Goal: Task Accomplishment & Management: Manage account settings

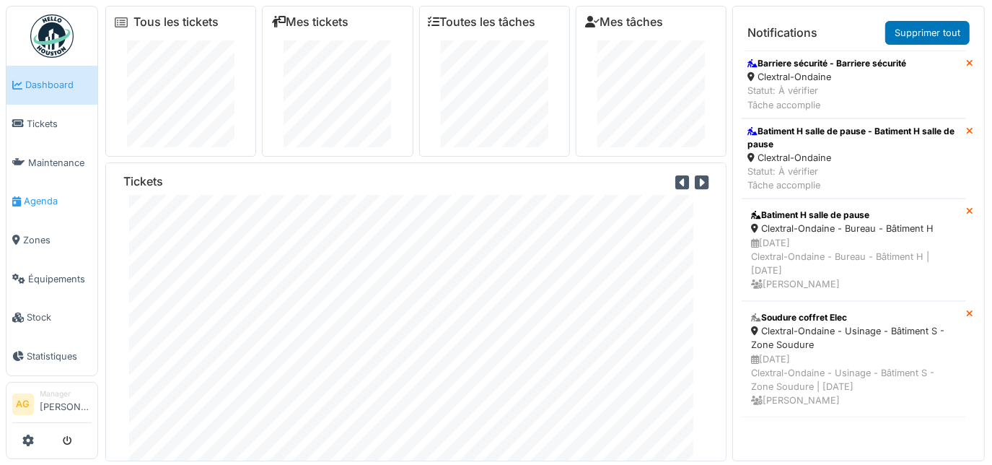
click at [38, 198] on span "Agenda" at bounding box center [58, 201] width 68 height 14
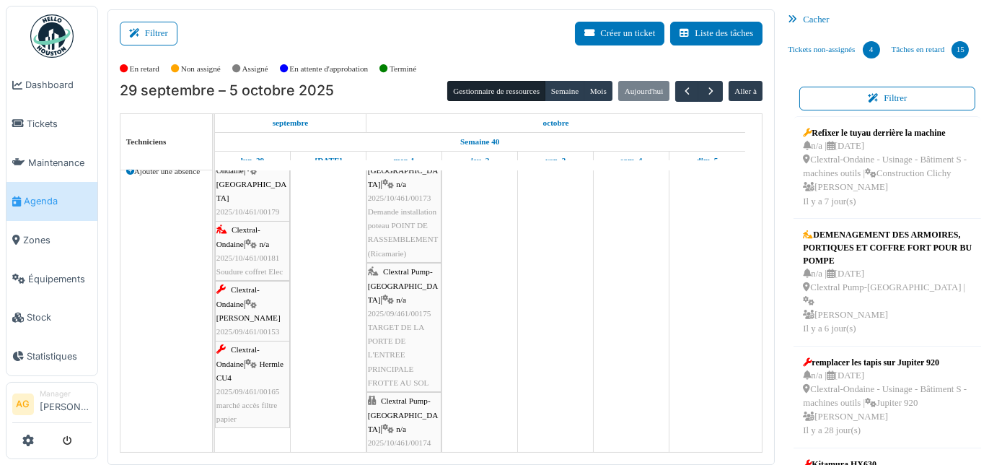
scroll to position [65, 0]
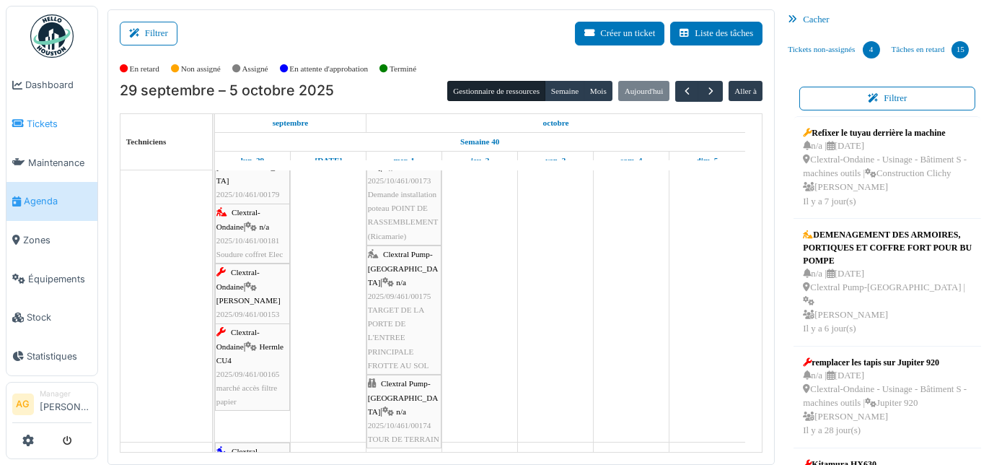
click at [29, 123] on span "Tickets" at bounding box center [59, 124] width 65 height 14
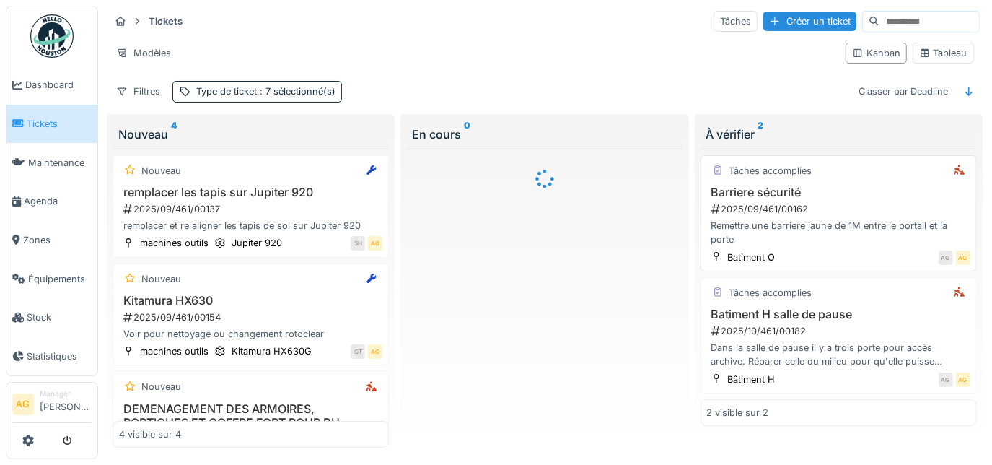
scroll to position [12, 0]
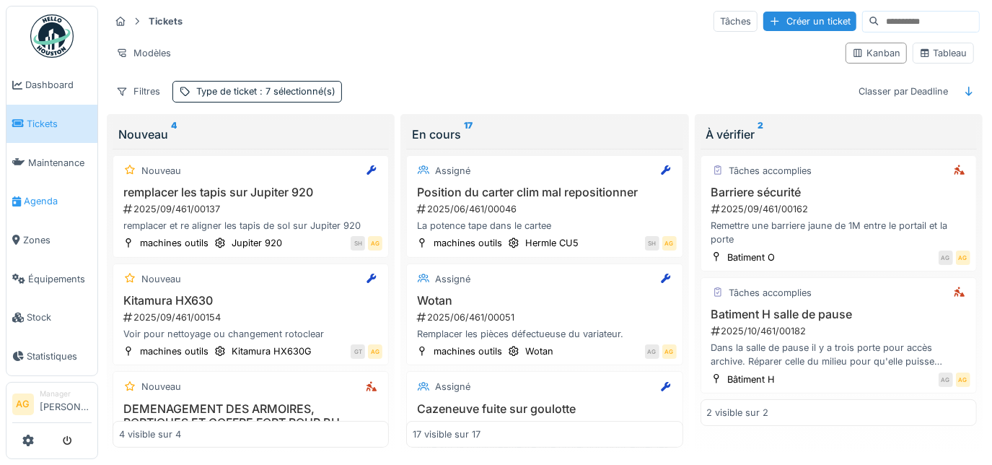
click at [35, 195] on span "Agenda" at bounding box center [58, 201] width 68 height 14
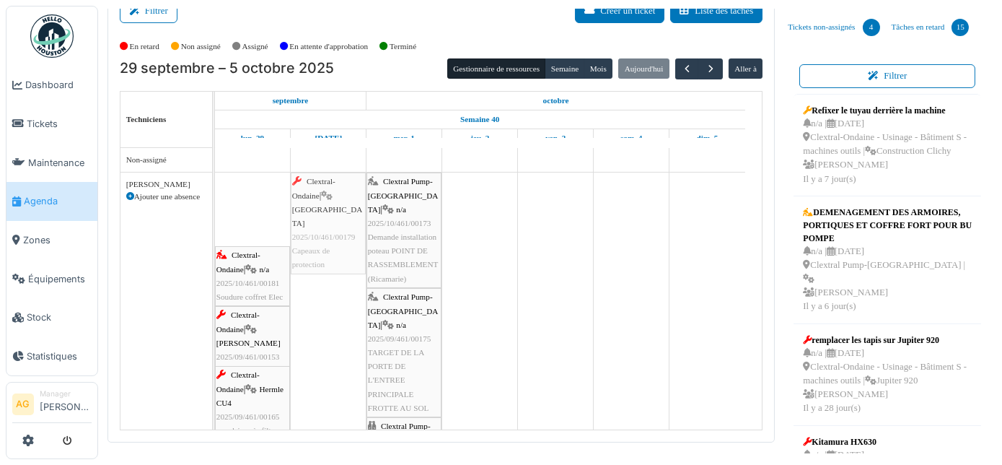
drag, startPoint x: 247, startPoint y: 209, endPoint x: 307, endPoint y: 213, distance: 60.7
click at [215, 213] on div "Clextral-Ondaine | Lodi 2025/10/461/00179 Capeaux de protection Clextral Pump-L…" at bounding box center [215, 328] width 0 height 312
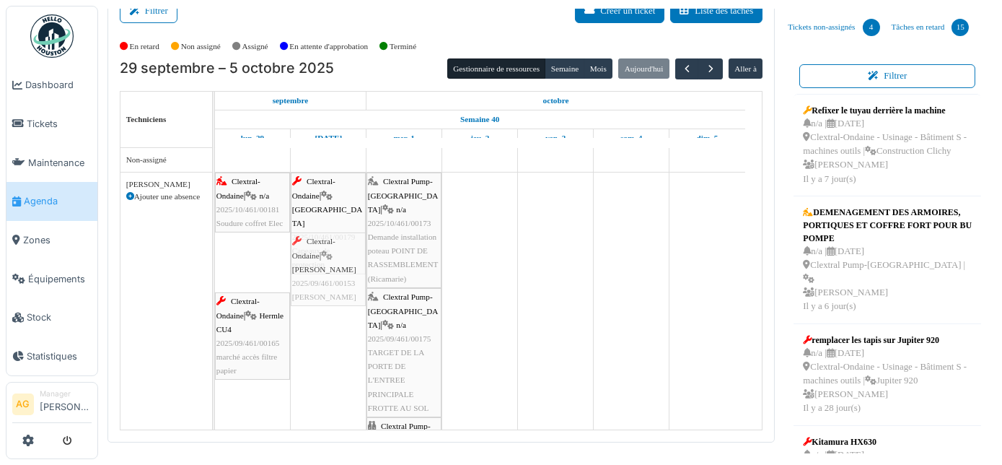
drag, startPoint x: 237, startPoint y: 252, endPoint x: 291, endPoint y: 260, distance: 54.7
click at [215, 260] on div "Clextral-Ondaine | n/a 2025/10/461/00181 Soudure coffret Elec Clextral-Ondaine …" at bounding box center [215, 328] width 0 height 312
drag, startPoint x: 240, startPoint y: 275, endPoint x: 297, endPoint y: 311, distance: 67.4
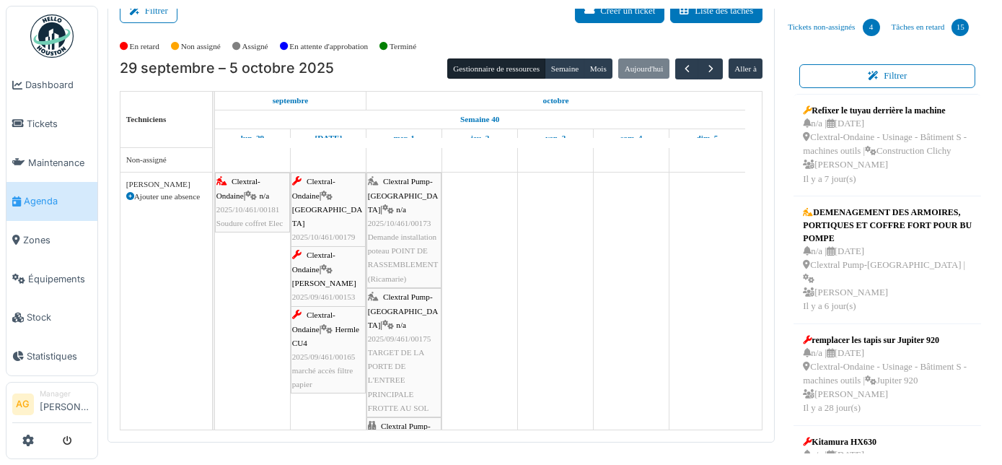
click at [312, 232] on span "2025/10/461/00179" at bounding box center [323, 236] width 63 height 9
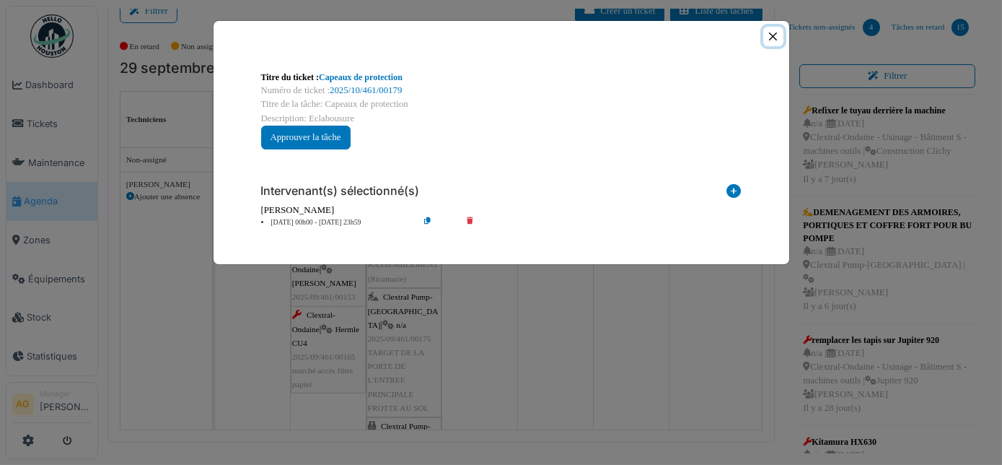
click at [774, 35] on button "Close" at bounding box center [772, 36] width 19 height 19
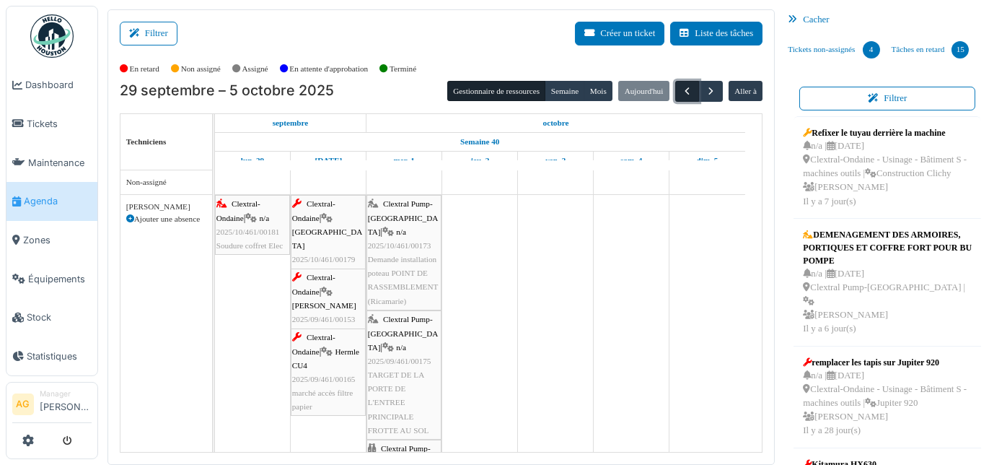
click at [681, 93] on span "button" at bounding box center [687, 91] width 12 height 12
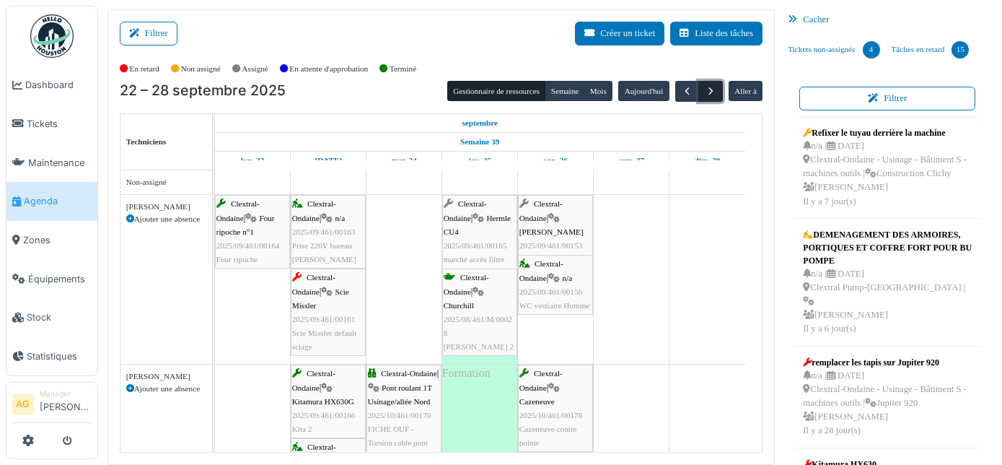
click at [705, 85] on span "button" at bounding box center [711, 91] width 12 height 12
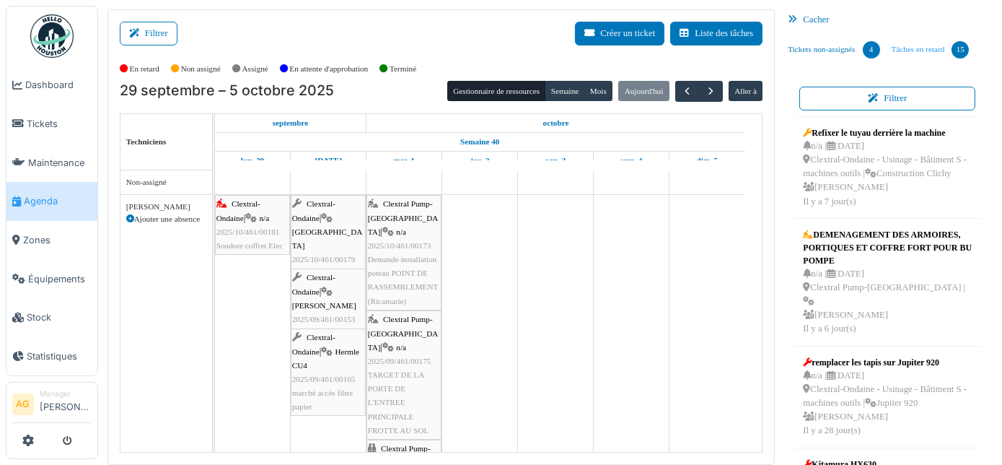
click at [918, 46] on link "Tâches en retard 15" at bounding box center [930, 49] width 89 height 39
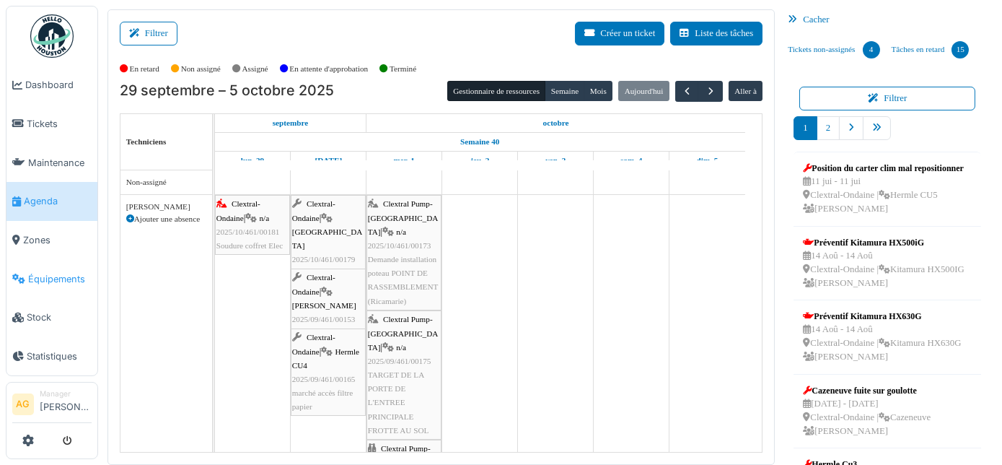
click at [67, 272] on span "Équipements" at bounding box center [59, 279] width 63 height 14
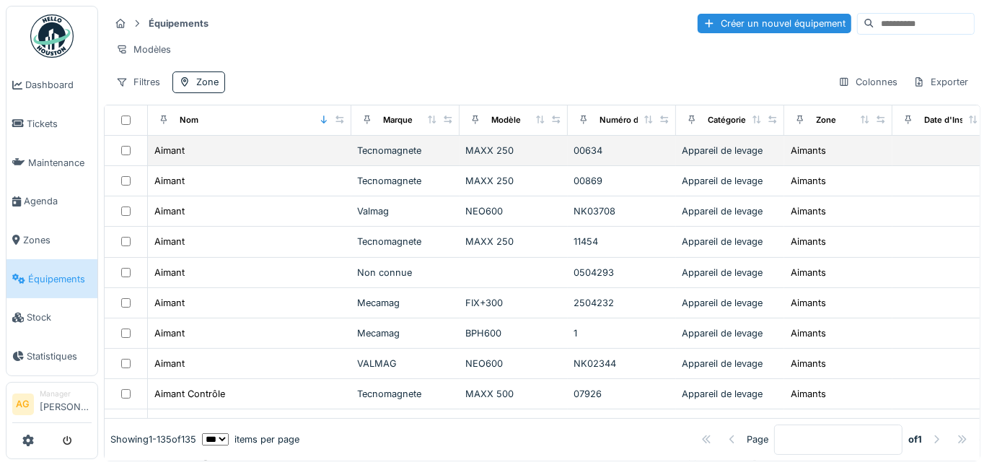
click at [223, 158] on div "Aimant" at bounding box center [250, 150] width 192 height 15
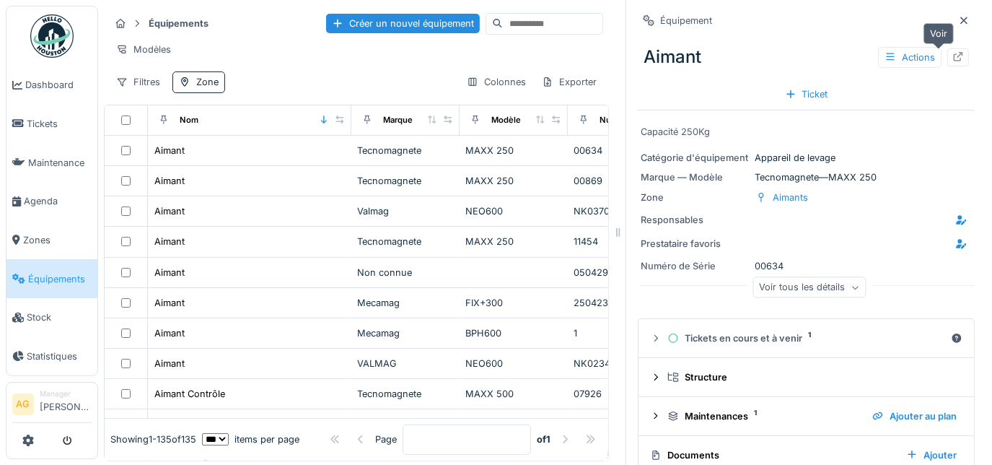
click at [952, 53] on icon at bounding box center [958, 56] width 12 height 9
click at [35, 117] on span "Tickets" at bounding box center [59, 124] width 65 height 14
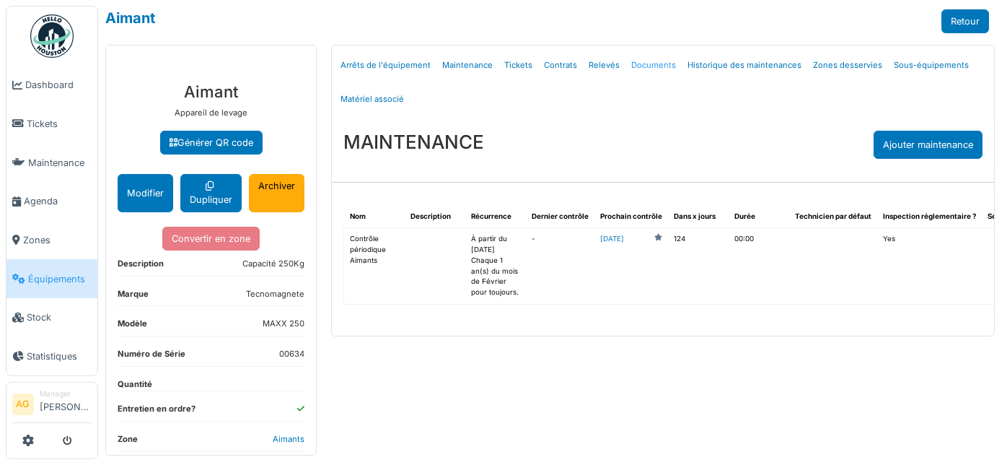
click at [648, 65] on link "Documents" at bounding box center [653, 65] width 56 height 34
select select "***"
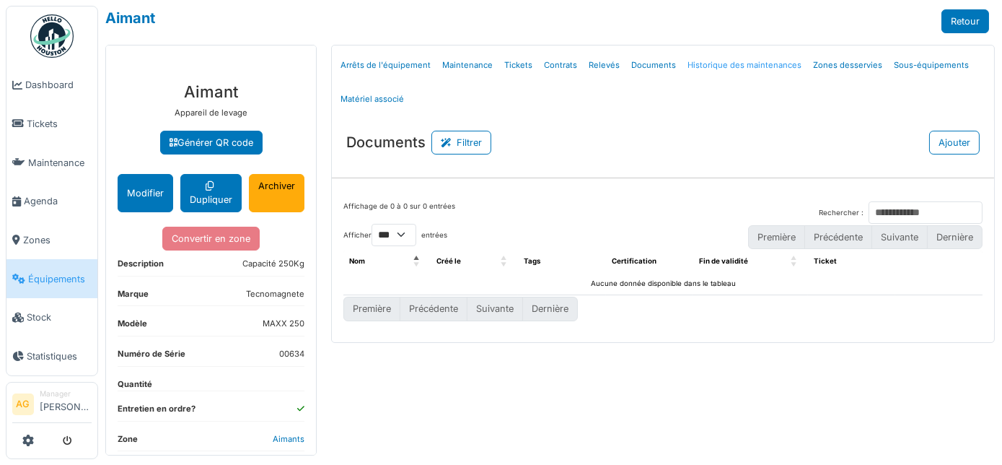
click at [737, 64] on link "Historique des maintenances" at bounding box center [745, 65] width 126 height 34
select select "***"
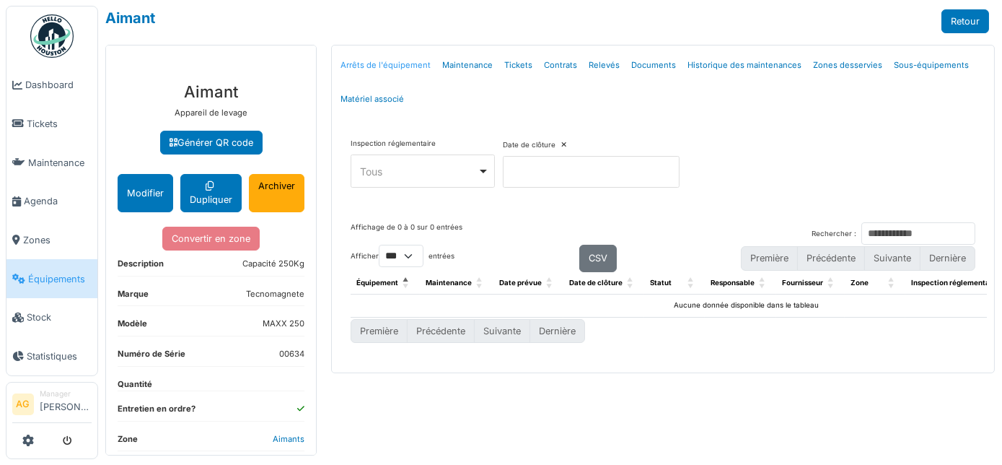
click at [393, 65] on link "Arrêts de l'équipement" at bounding box center [386, 65] width 102 height 34
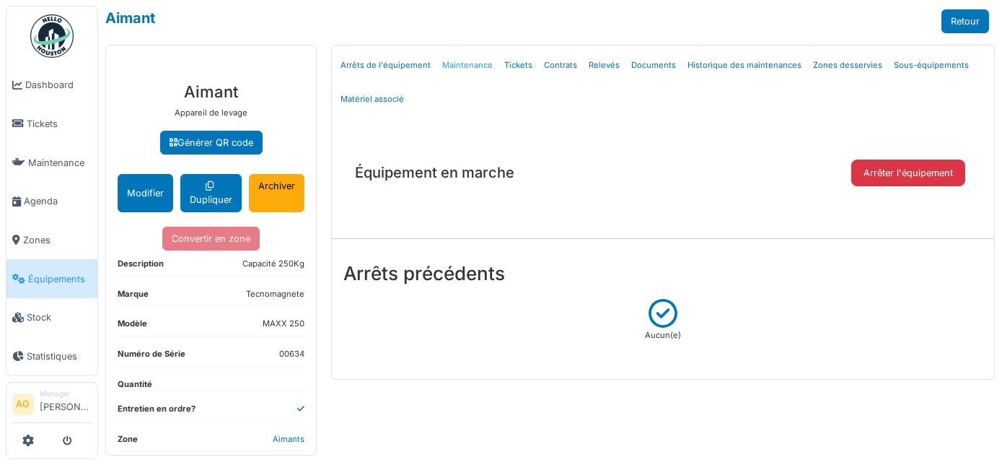
click at [467, 61] on link "Maintenance" at bounding box center [467, 65] width 62 height 34
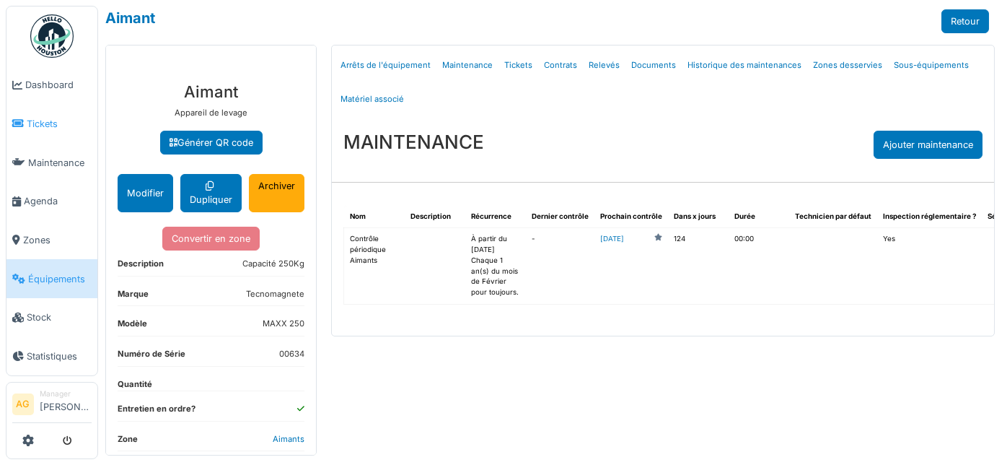
click at [36, 130] on link "Tickets" at bounding box center [51, 124] width 91 height 39
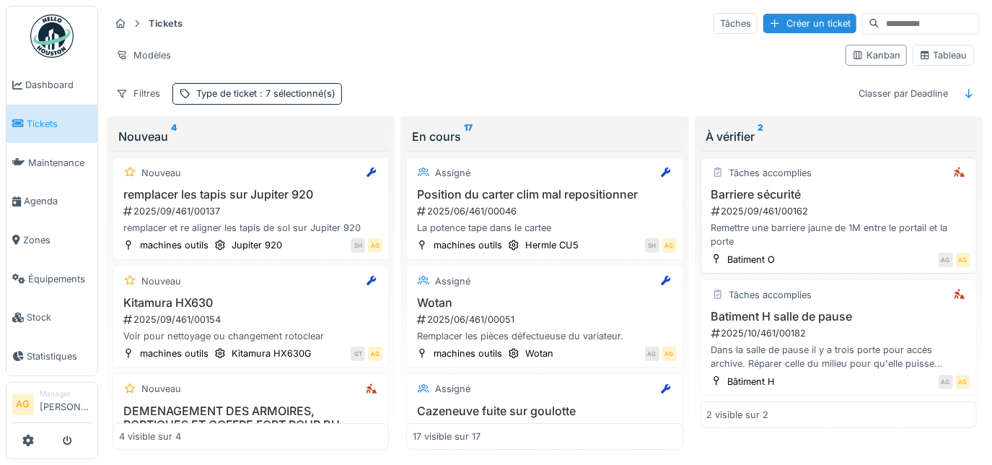
click at [739, 211] on div "2025/09/461/00162" at bounding box center [840, 211] width 260 height 14
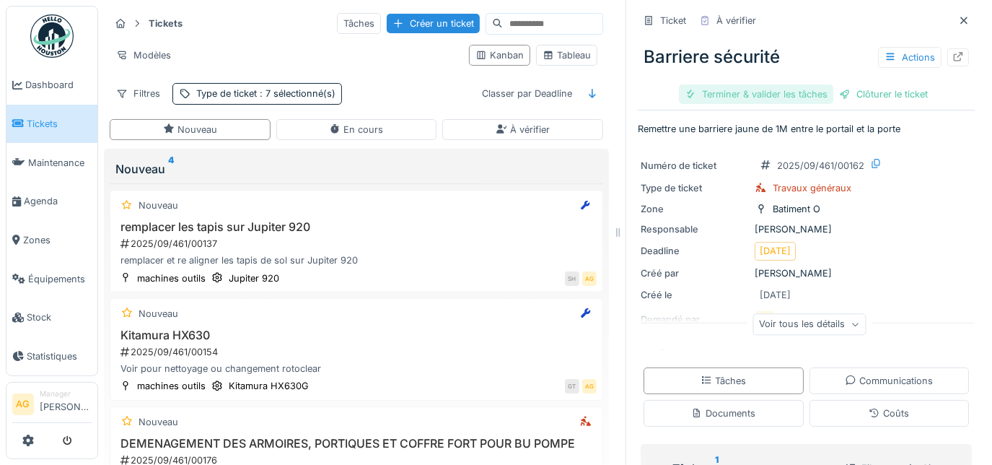
click at [754, 96] on div "Terminer & valider les tâches" at bounding box center [756, 93] width 154 height 19
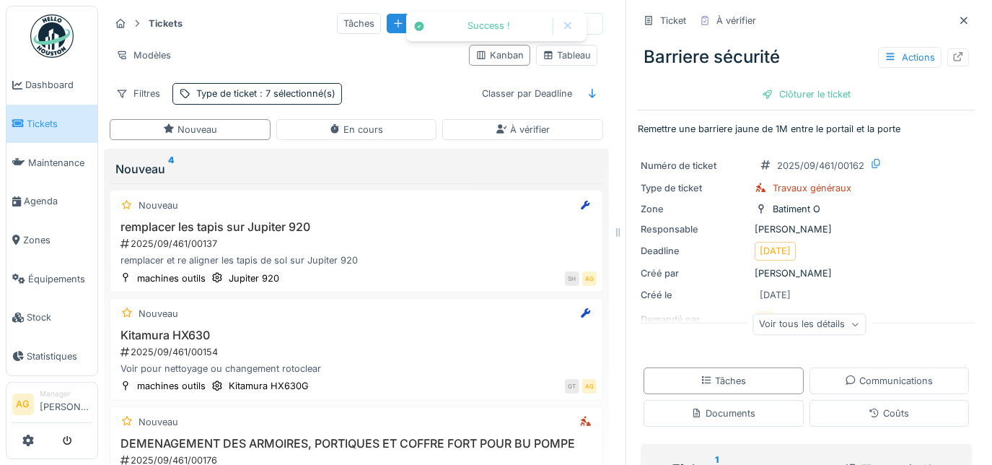
click at [762, 96] on div at bounding box center [768, 94] width 12 height 14
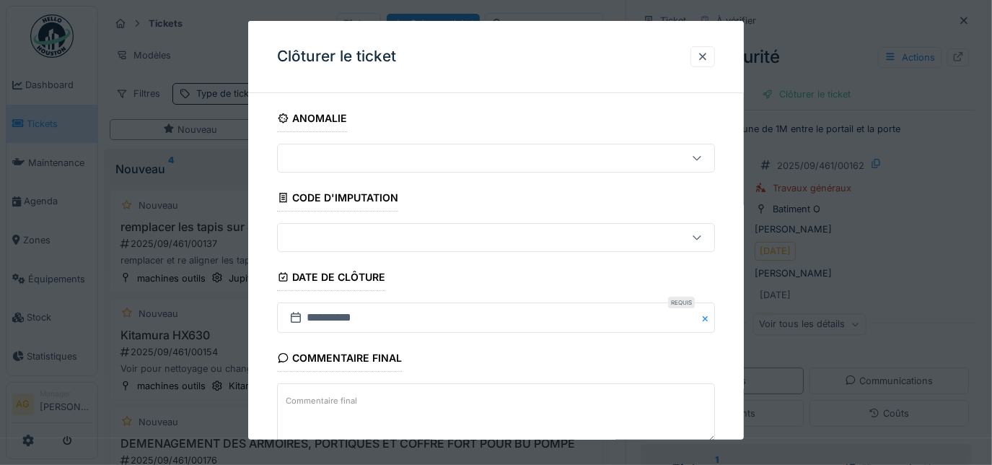
click at [596, 416] on textarea "Commentaire final" at bounding box center [496, 412] width 439 height 59
click at [731, 396] on div "**********" at bounding box center [496, 317] width 496 height 424
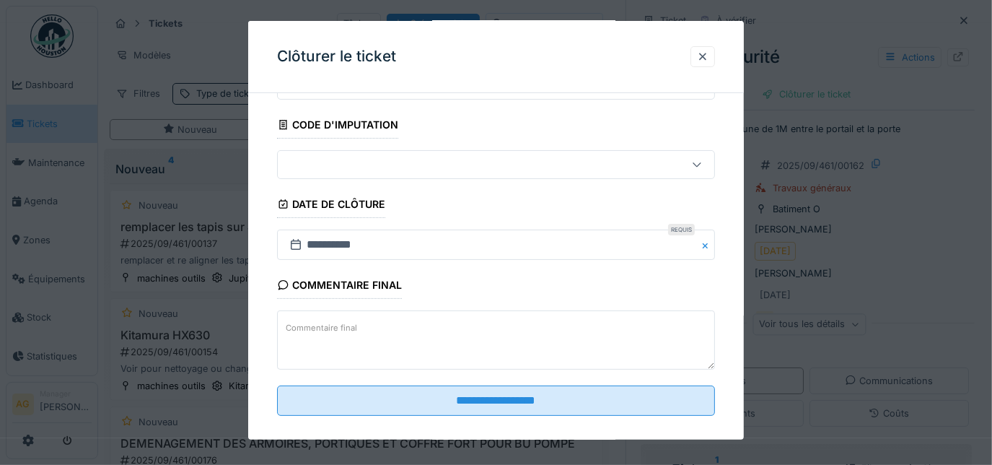
scroll to position [79, 0]
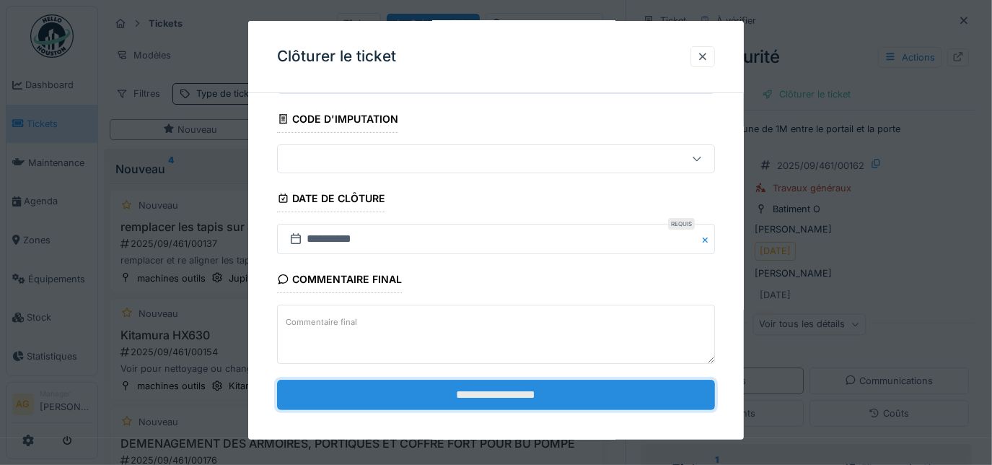
click at [687, 383] on input "**********" at bounding box center [496, 394] width 439 height 30
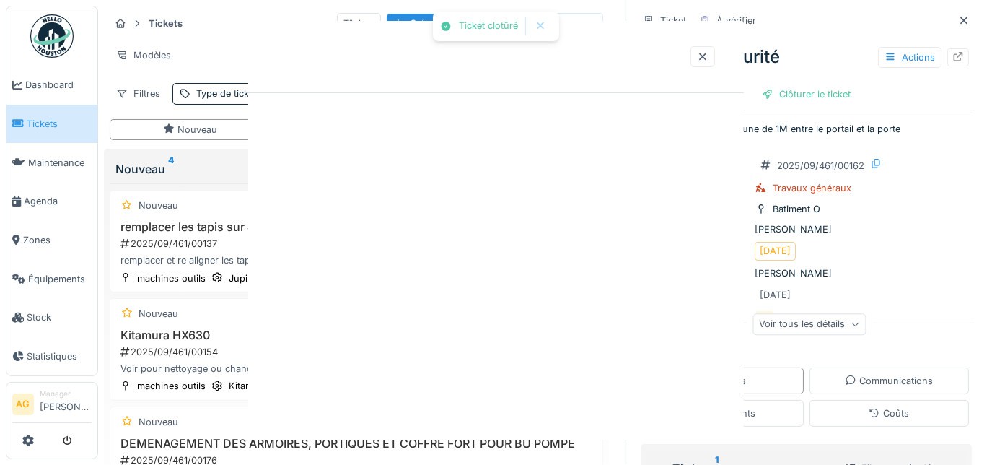
scroll to position [0, 0]
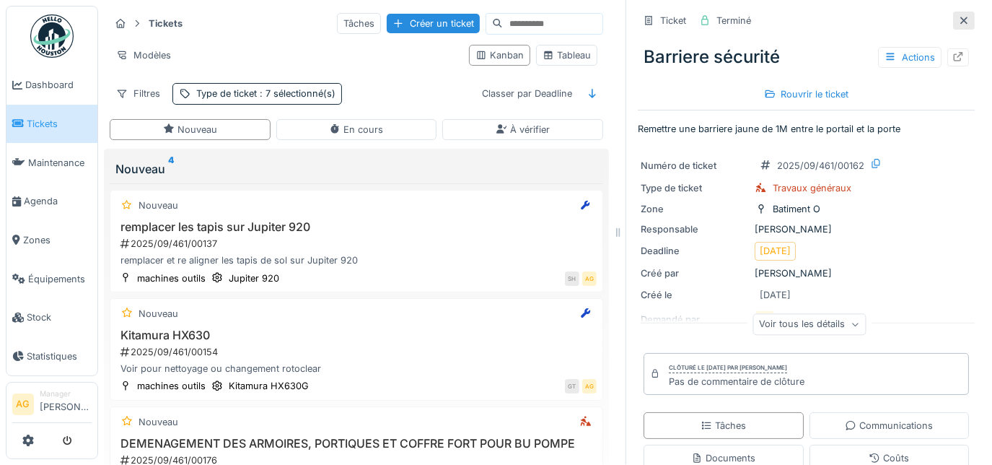
click at [958, 25] on div at bounding box center [964, 21] width 12 height 14
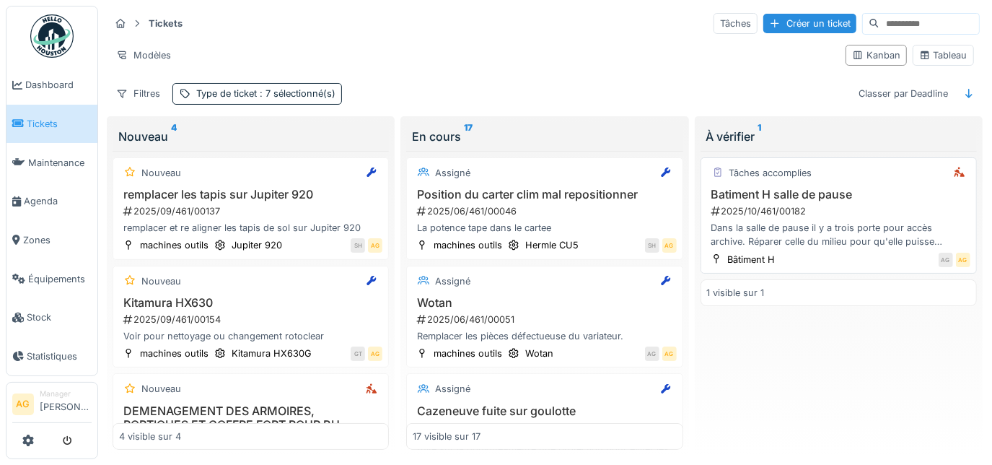
click at [876, 204] on div "2025/10/461/00182" at bounding box center [840, 211] width 260 height 14
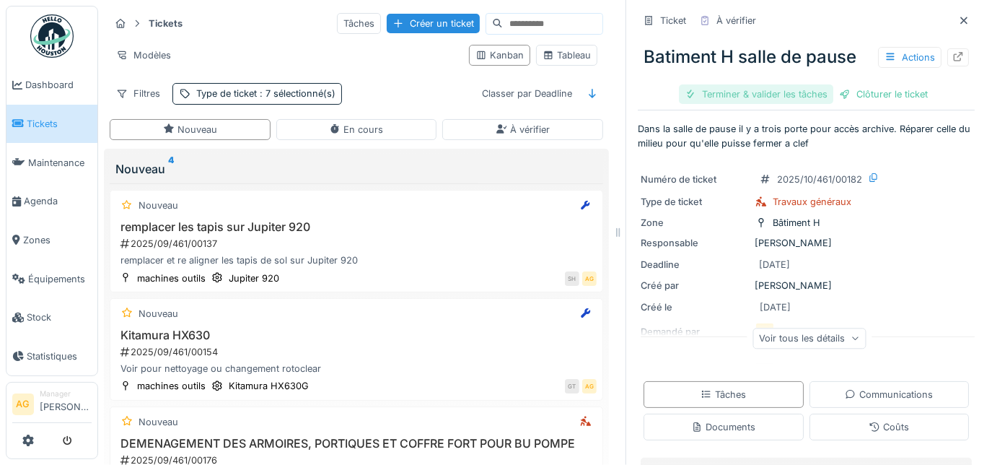
click at [779, 90] on div "Terminer & valider les tâches" at bounding box center [756, 93] width 154 height 19
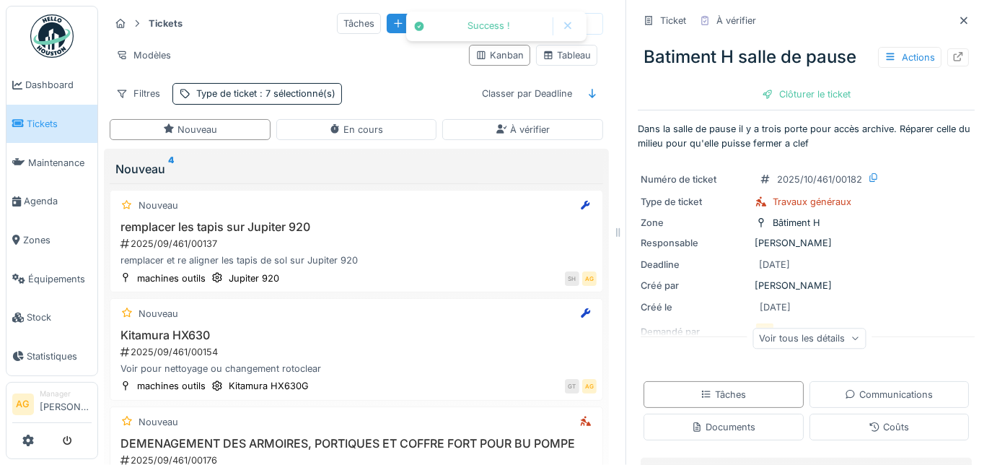
click at [779, 90] on div "Clôturer le ticket" at bounding box center [806, 93] width 100 height 19
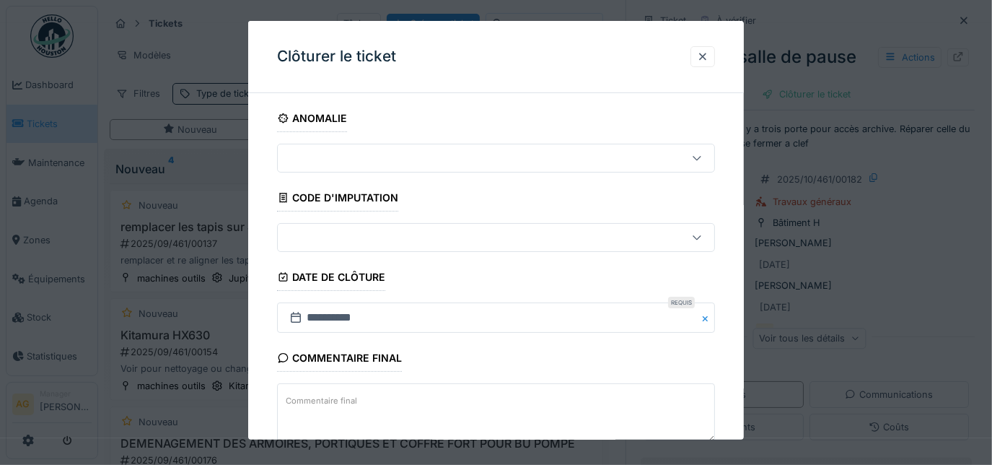
click at [700, 364] on div "Commentaire final Commentaire final" at bounding box center [496, 395] width 439 height 102
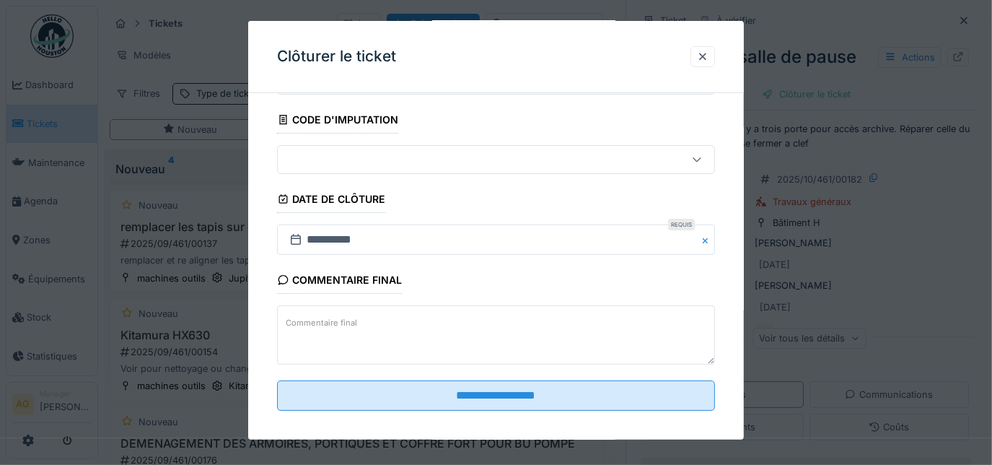
scroll to position [79, 0]
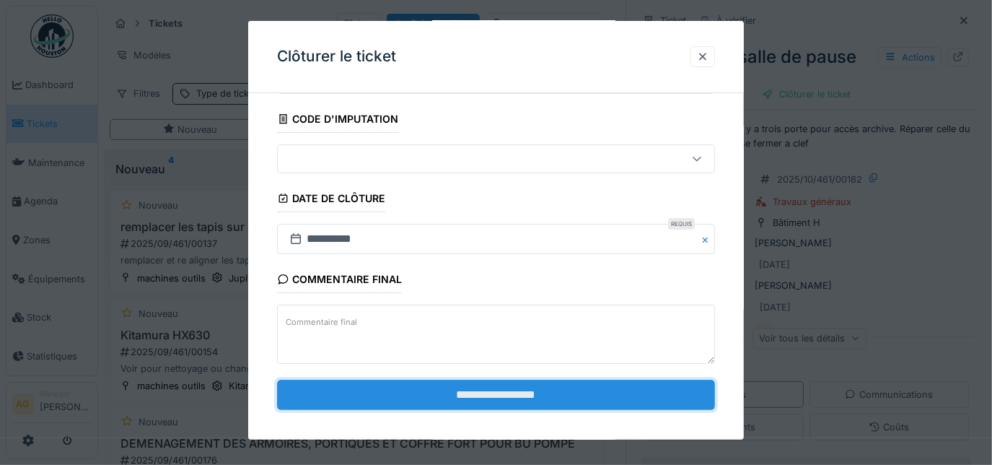
click at [672, 401] on input "**********" at bounding box center [496, 394] width 439 height 30
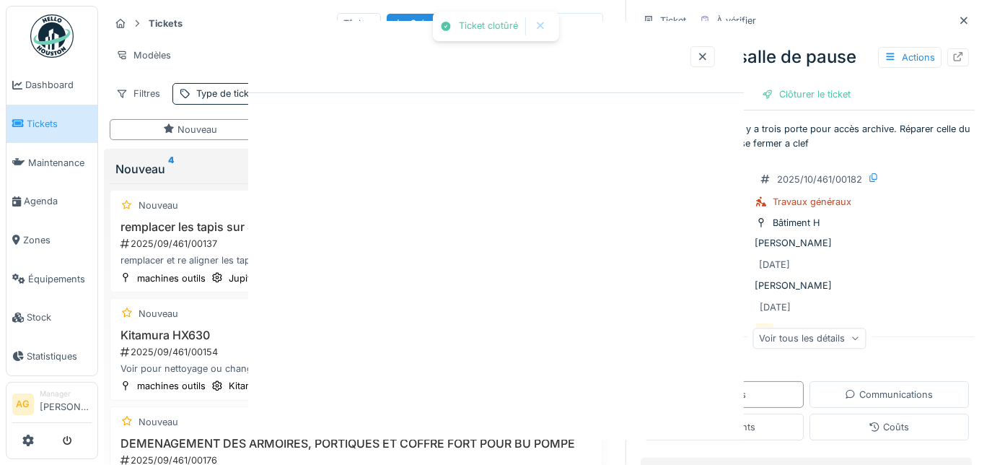
scroll to position [0, 0]
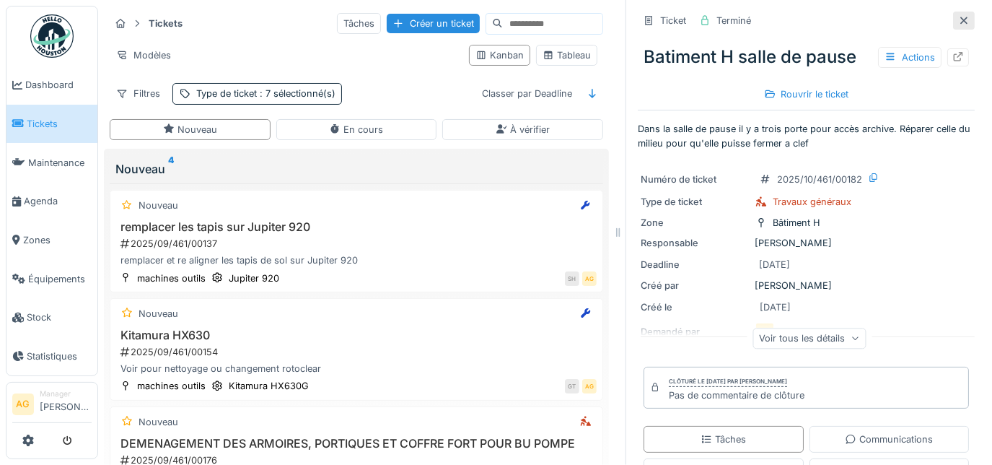
click at [958, 17] on icon at bounding box center [964, 20] width 12 height 9
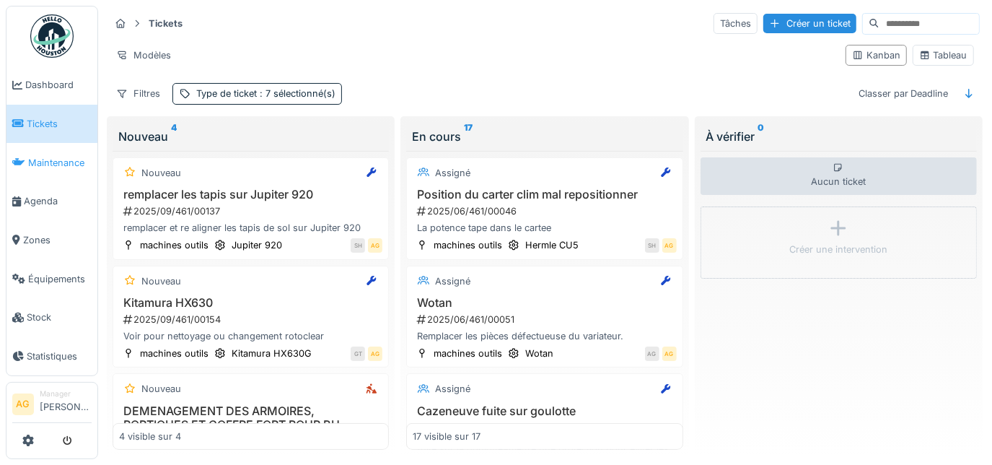
click at [52, 156] on span "Maintenance" at bounding box center [59, 163] width 63 height 14
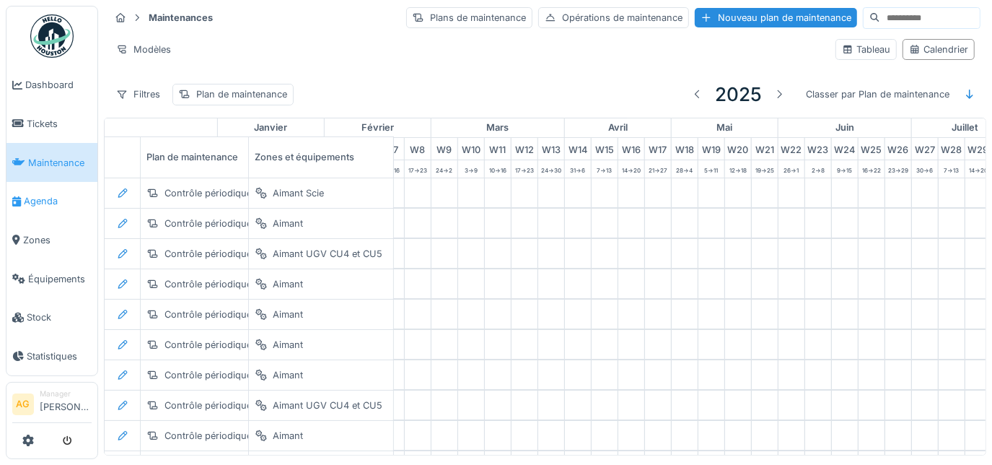
click at [42, 194] on span "Agenda" at bounding box center [58, 201] width 68 height 14
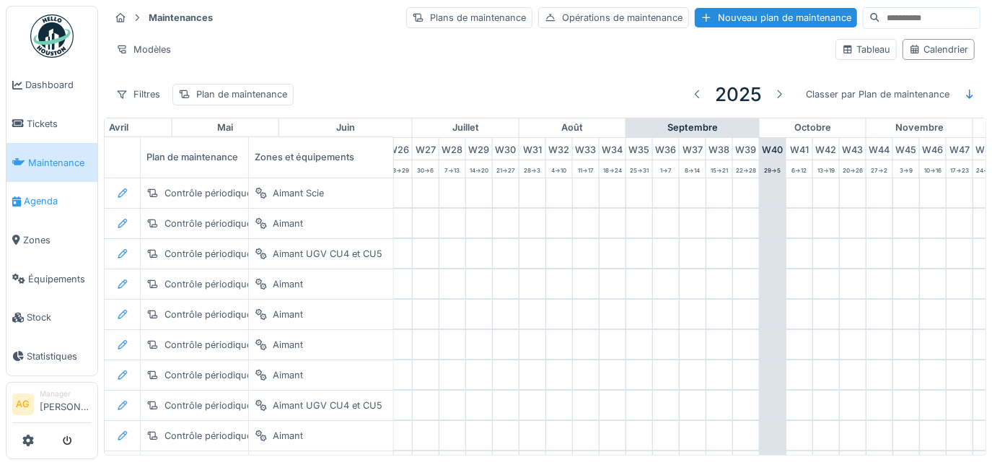
scroll to position [0, 832]
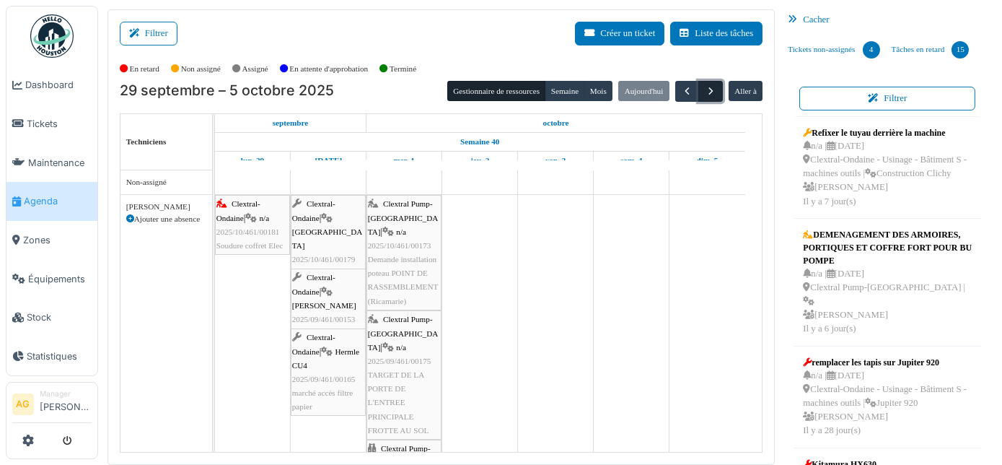
click at [705, 88] on span "button" at bounding box center [711, 91] width 12 height 12
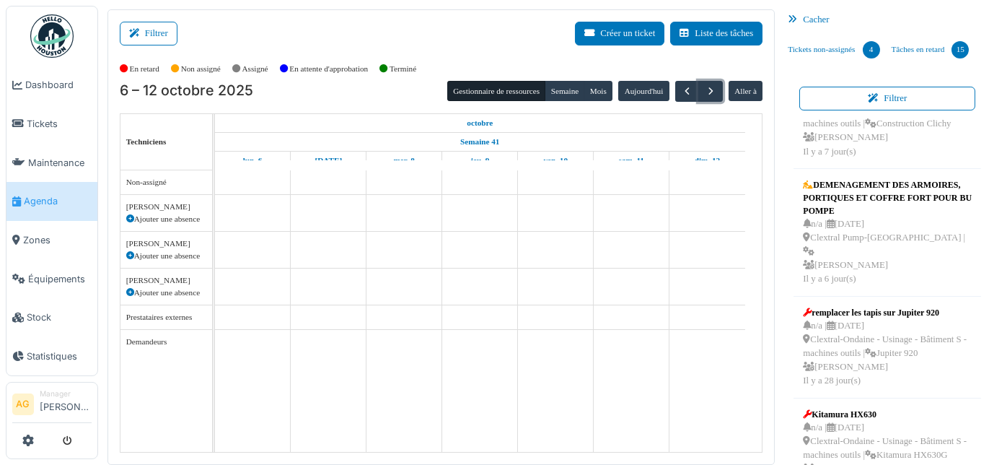
scroll to position [87, 0]
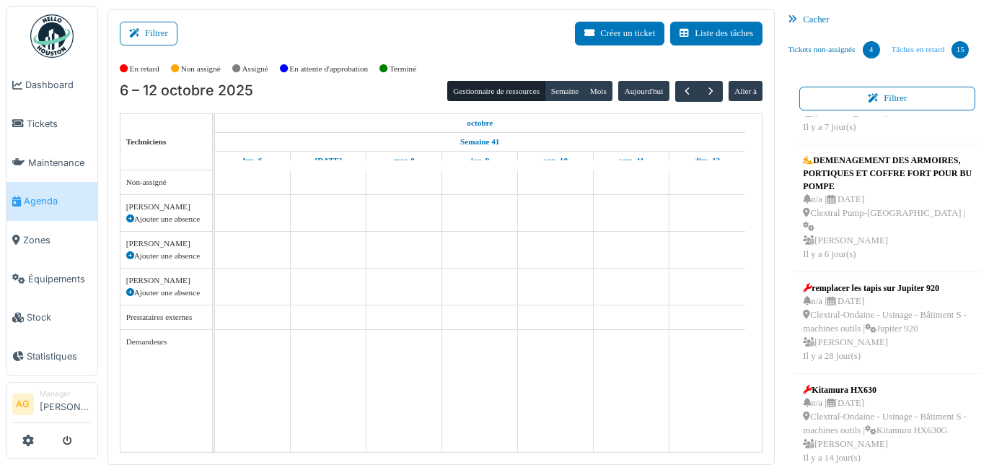
click at [911, 44] on link "Tâches en retard 15" at bounding box center [930, 49] width 89 height 39
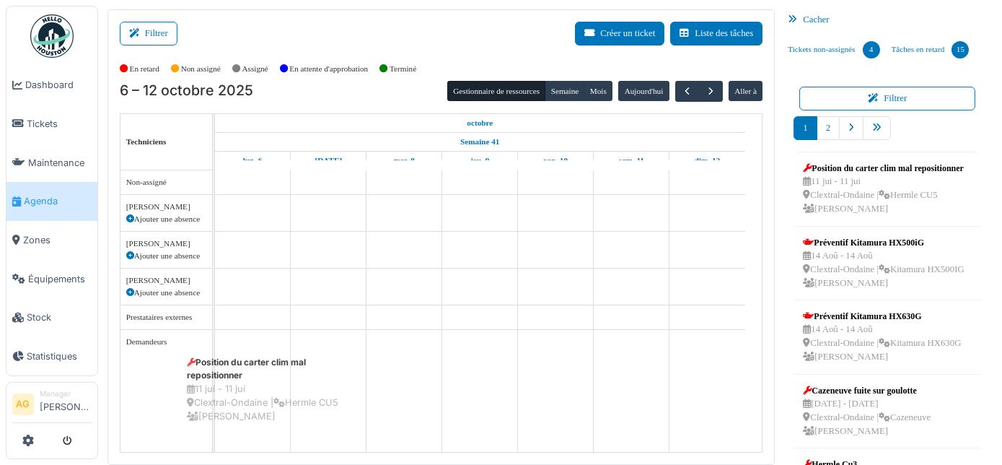
drag, startPoint x: 858, startPoint y: 190, endPoint x: 249, endPoint y: 385, distance: 639.2
click at [249, 385] on div "Filtrer Créer un ticket Liste des tâches Afficher les tâches non assignées *** …" at bounding box center [550, 236] width 900 height 455
click at [830, 196] on div "11 jui - 11 jui Clextral-Ondaine | Hermle CU5 Alexandre Giri" at bounding box center [883, 196] width 161 height 42
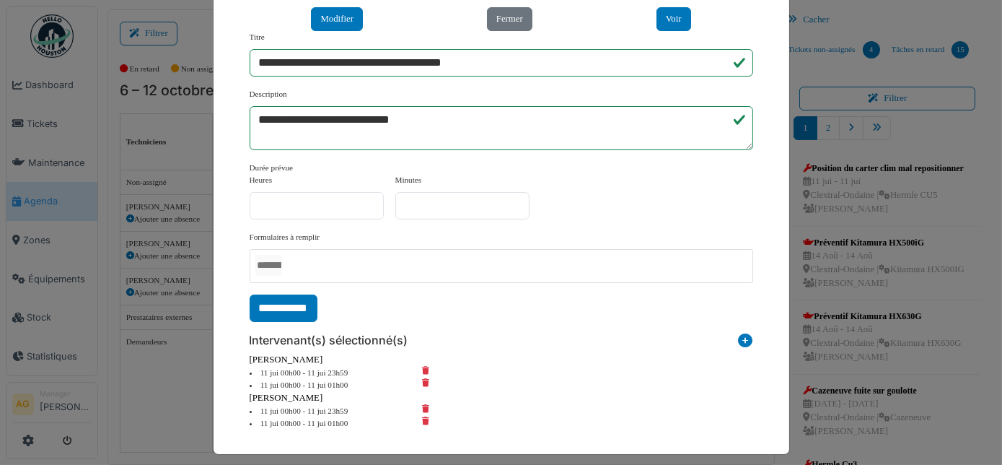
scroll to position [59, 0]
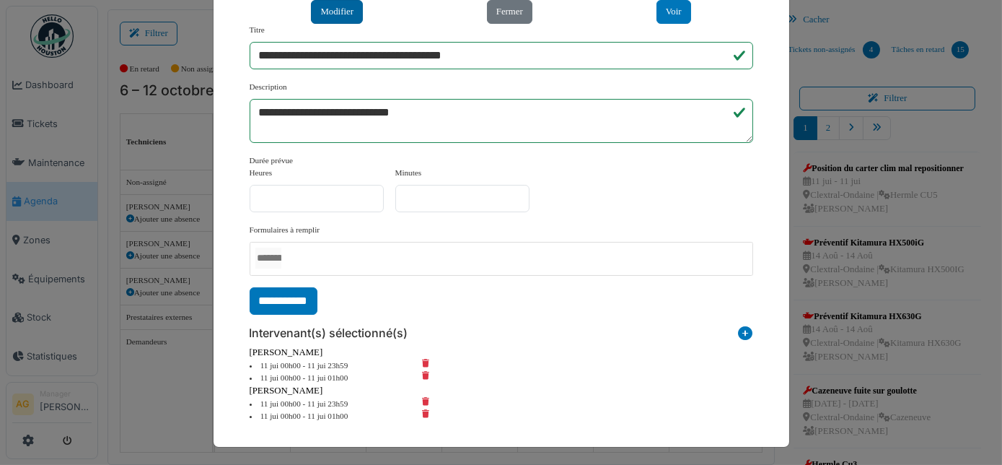
click at [341, 17] on button "Modifier" at bounding box center [337, 12] width 52 height 24
click at [340, 19] on button "Modifier" at bounding box center [337, 12] width 52 height 24
click at [525, 171] on div "Minutes *" at bounding box center [462, 189] width 134 height 45
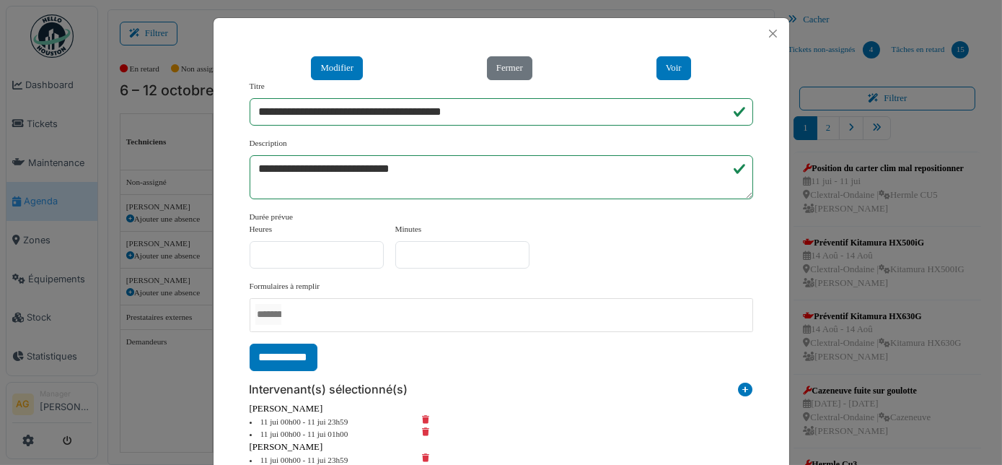
scroll to position [0, 0]
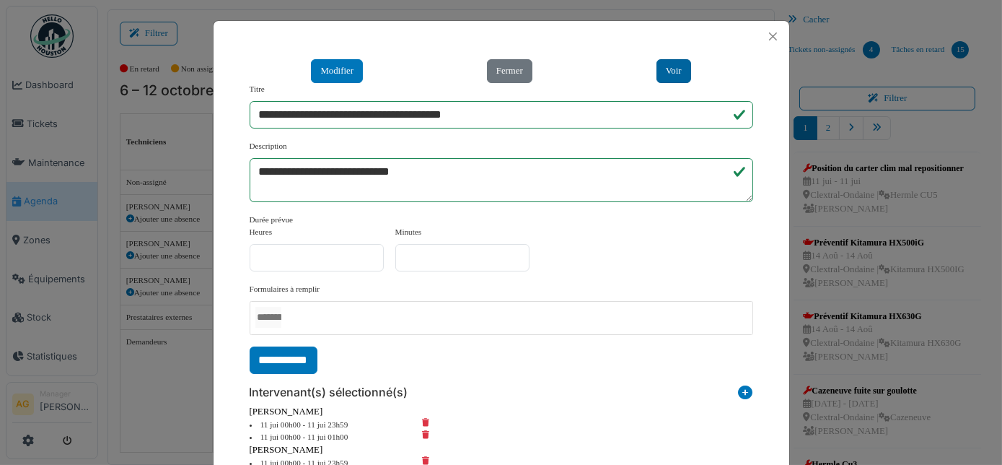
click at [661, 71] on button "Voir" at bounding box center [673, 71] width 35 height 24
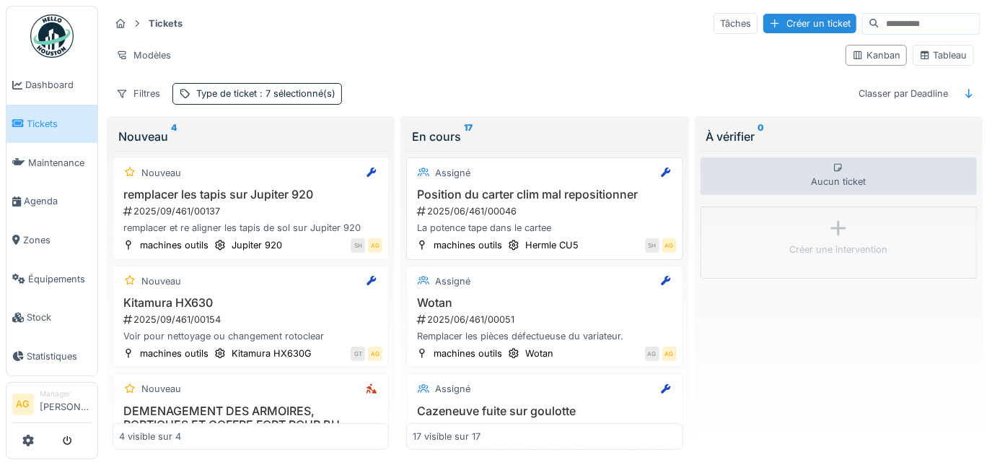
click at [556, 208] on div "2025/06/461/00046" at bounding box center [546, 211] width 260 height 14
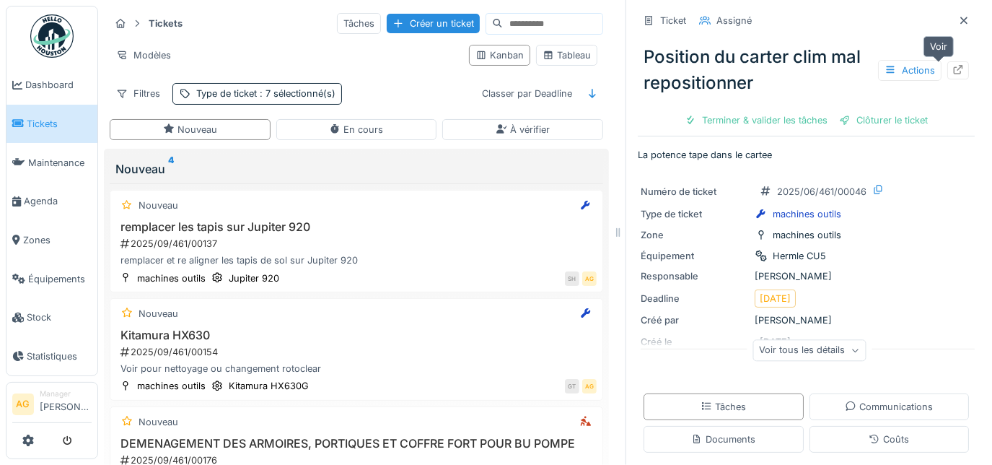
click at [954, 70] on icon at bounding box center [958, 69] width 9 height 9
click at [37, 349] on span "Statistiques" at bounding box center [59, 356] width 65 height 14
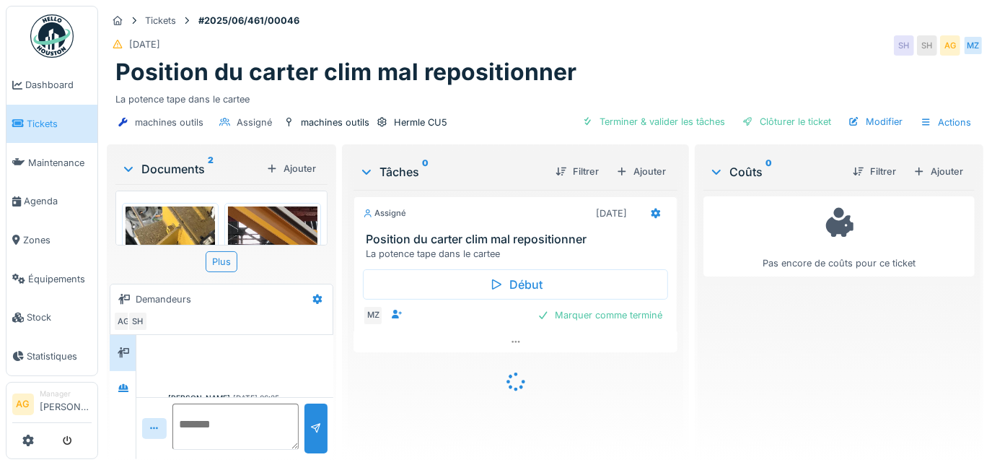
scroll to position [133, 0]
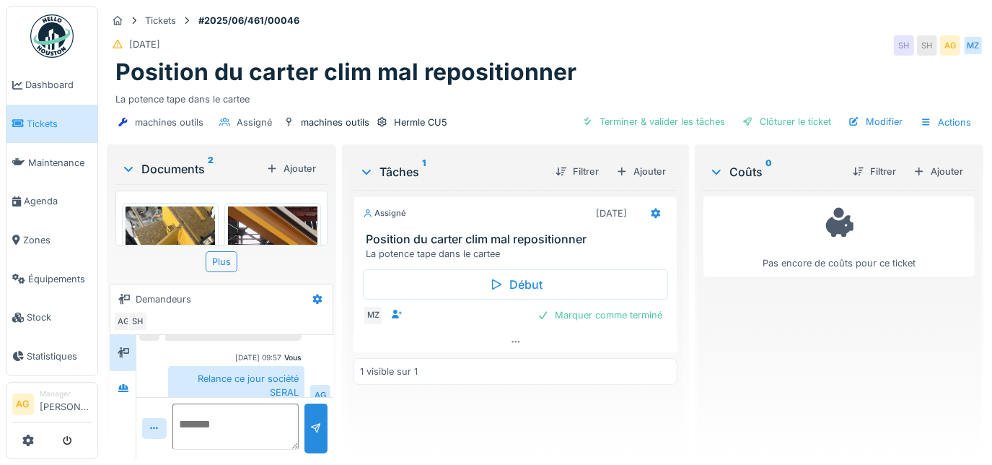
click at [196, 418] on textarea at bounding box center [235, 426] width 126 height 46
click at [267, 437] on textarea "**********" at bounding box center [235, 426] width 126 height 46
type textarea "**********"
click at [317, 427] on div at bounding box center [316, 428] width 12 height 14
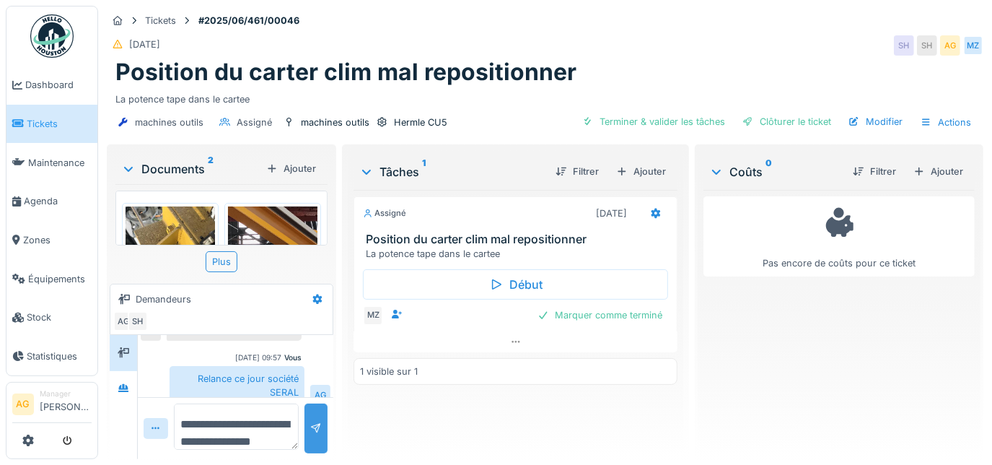
scroll to position [197, 0]
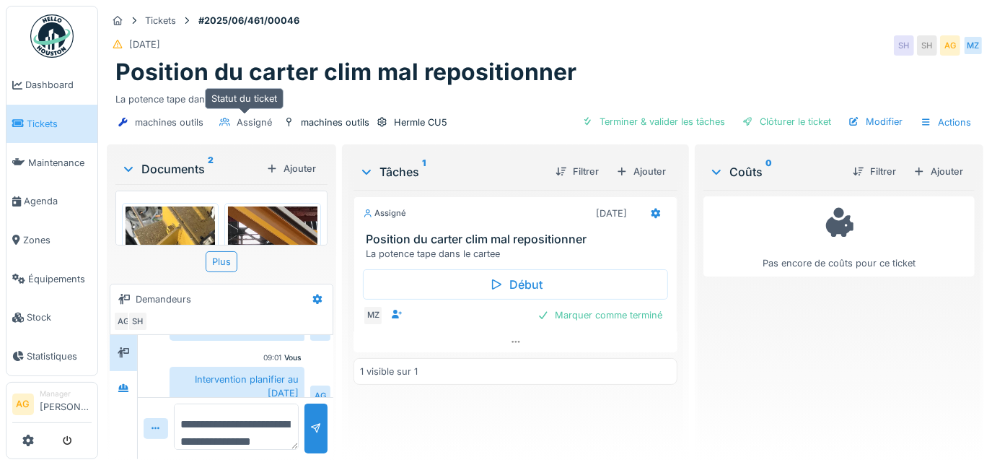
click at [249, 125] on div "Assigné" at bounding box center [254, 122] width 35 height 14
click at [866, 117] on div "Modifier" at bounding box center [876, 121] width 66 height 19
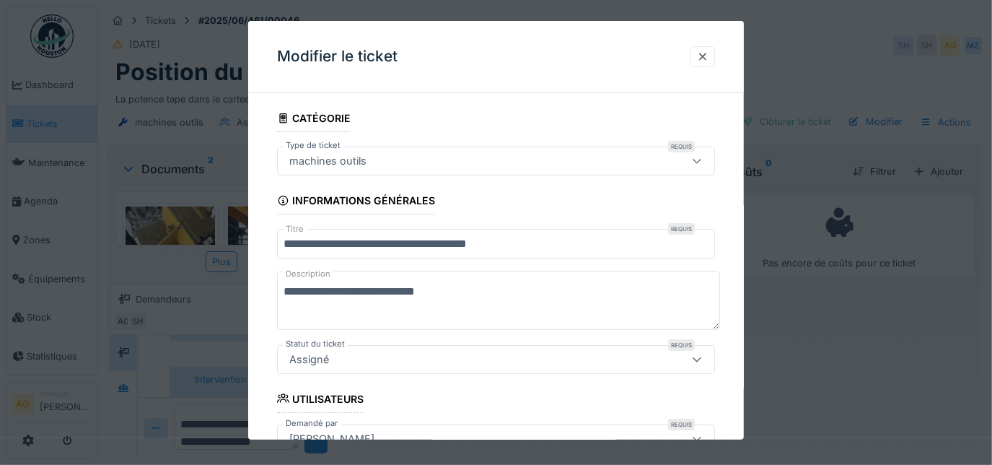
click at [703, 61] on div at bounding box center [703, 57] width 12 height 14
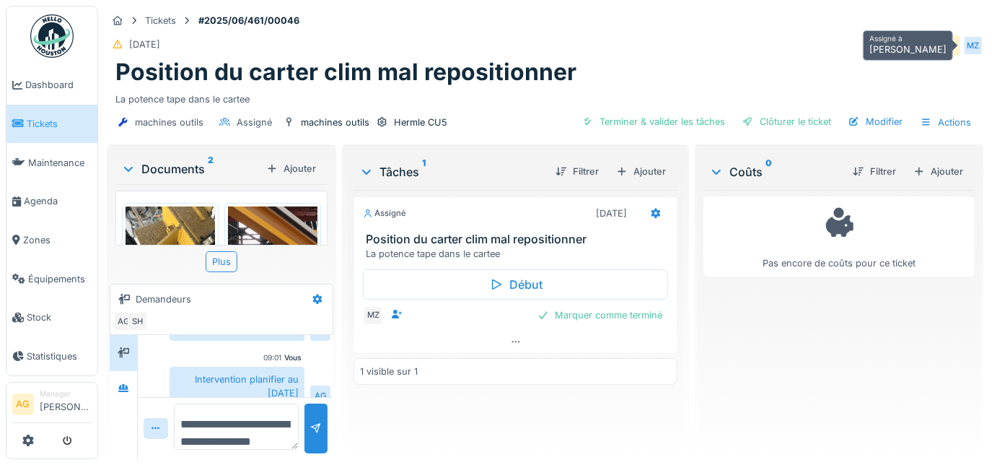
click at [964, 47] on div "MZ" at bounding box center [973, 45] width 20 height 20
click at [963, 43] on div "MZ" at bounding box center [973, 45] width 20 height 20
click at [50, 123] on span "Tickets" at bounding box center [59, 124] width 65 height 14
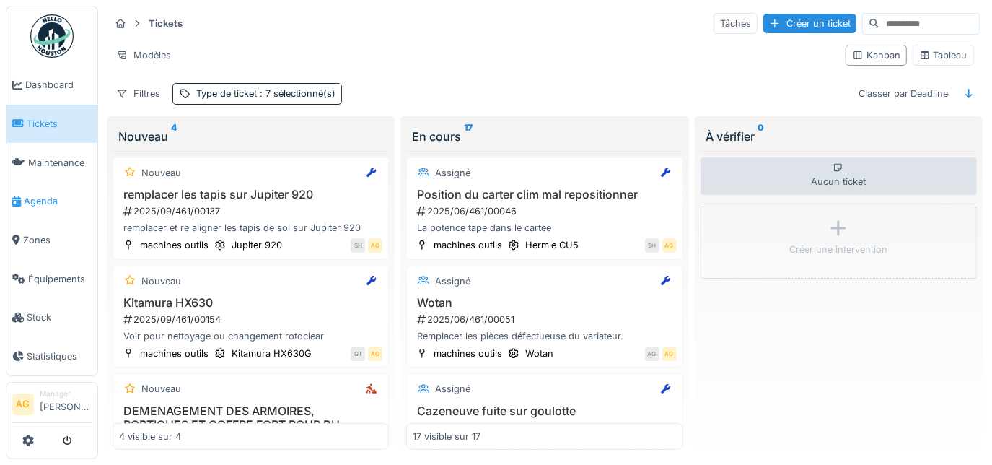
click at [48, 194] on span "Agenda" at bounding box center [58, 201] width 68 height 14
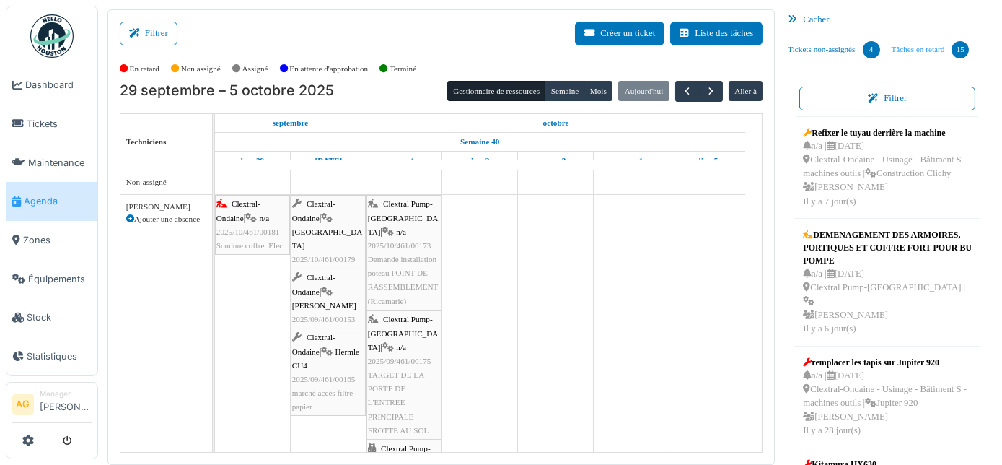
click at [889, 46] on link "Tâches en retard 15" at bounding box center [930, 49] width 89 height 39
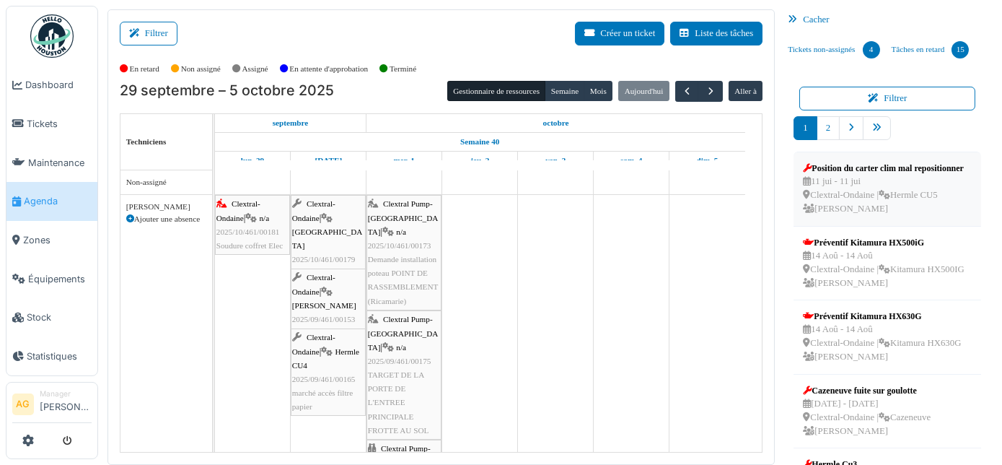
click at [827, 200] on div "11 jui - 11 jui Clextral-Ondaine | Hermle CU5 Alexandre Giri" at bounding box center [883, 196] width 161 height 42
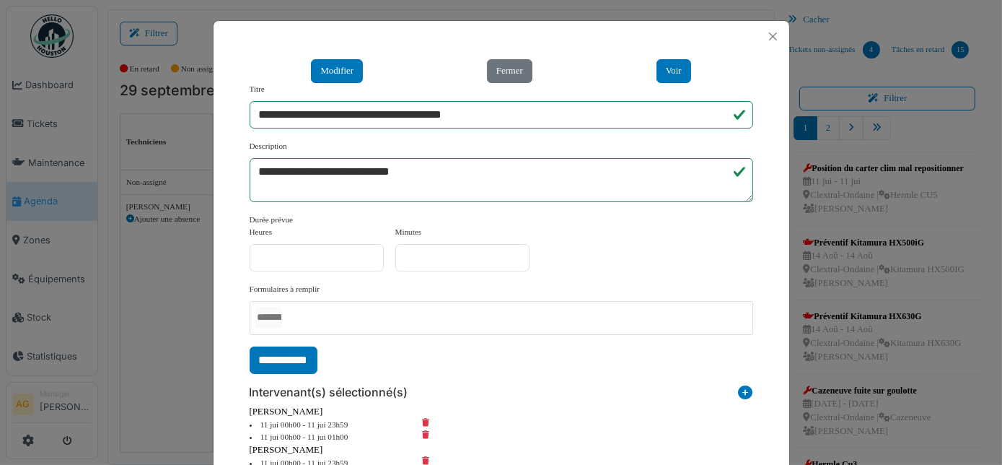
click at [418, 422] on icon at bounding box center [436, 424] width 43 height 12
click at [419, 434] on icon at bounding box center [436, 439] width 43 height 12
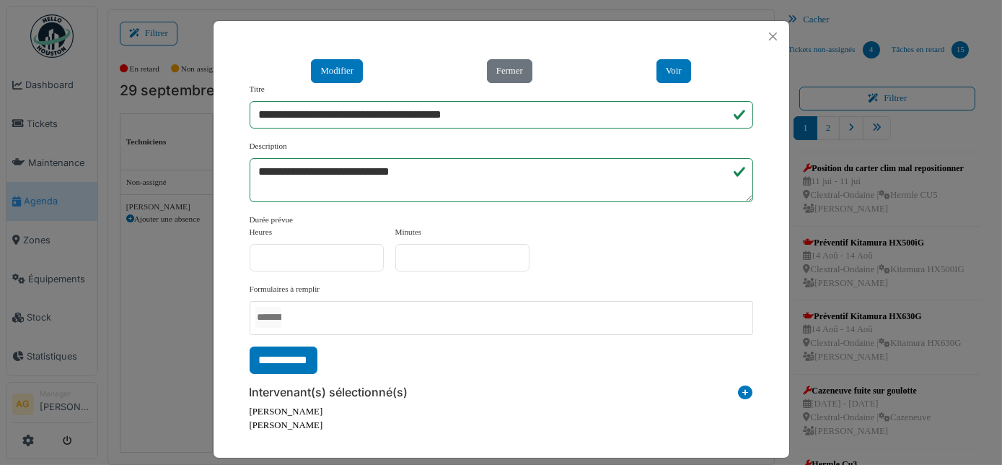
click at [739, 392] on icon at bounding box center [746, 394] width 14 height 19
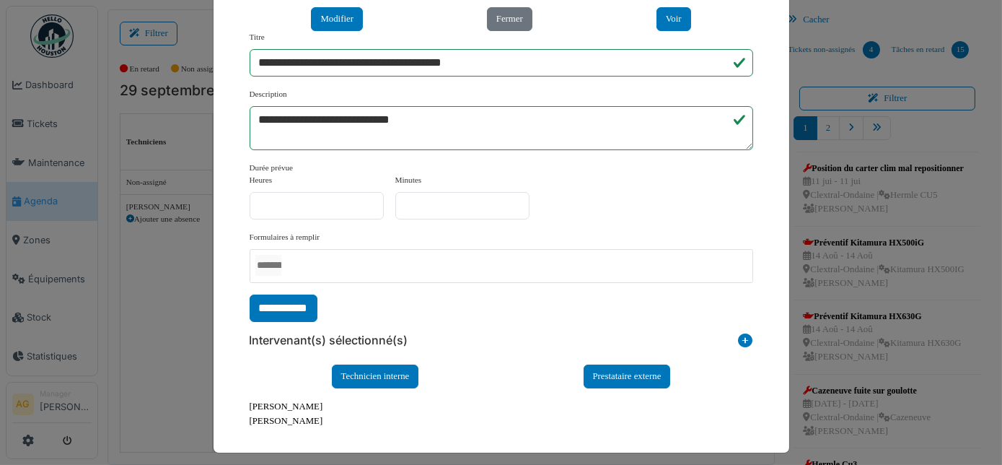
scroll to position [58, 0]
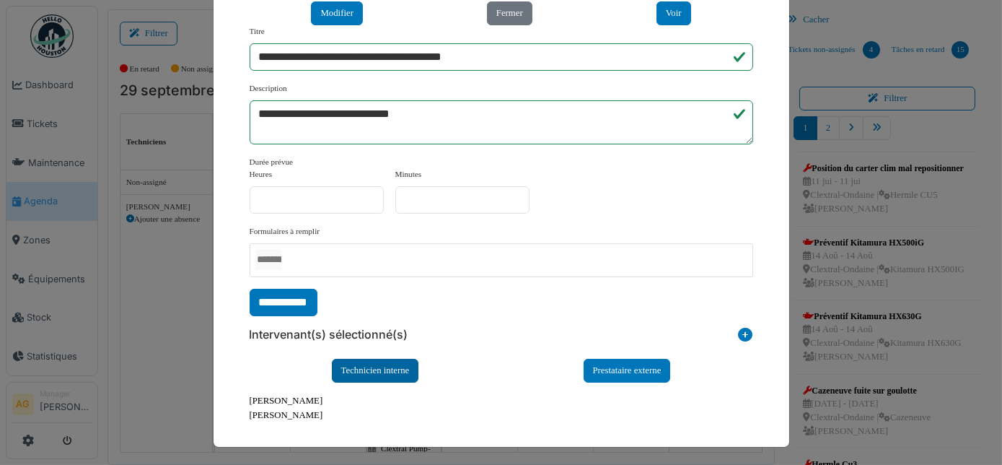
click at [392, 359] on div "Technicien interne" at bounding box center [375, 371] width 87 height 24
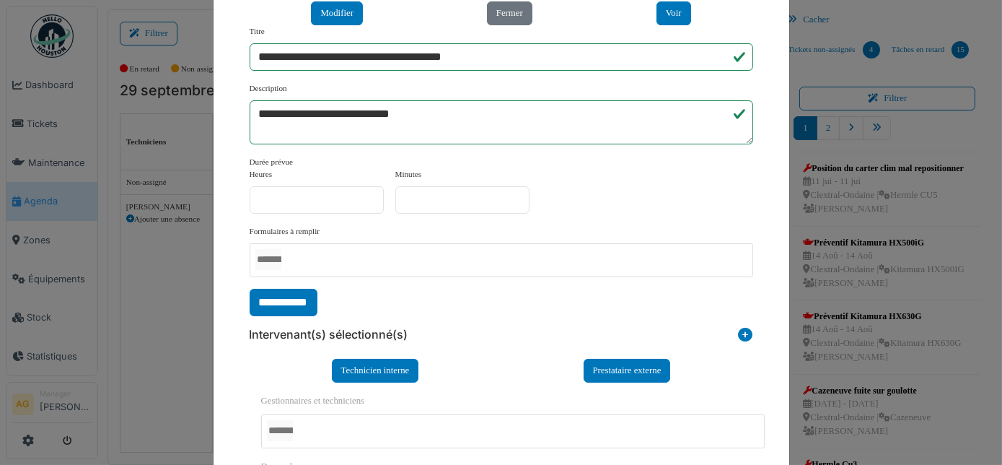
click at [367, 437] on div at bounding box center [513, 431] width 504 height 34
click at [769, 344] on div "**********" at bounding box center [502, 458] width 576 height 928
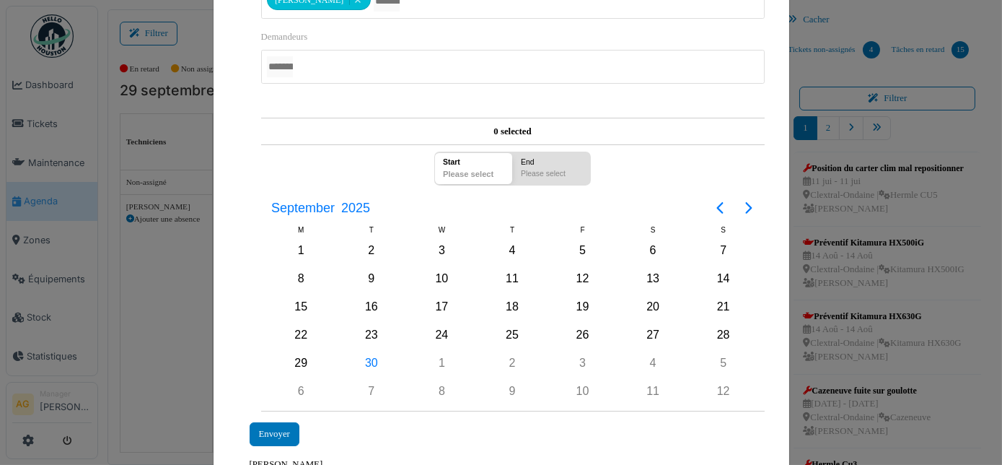
scroll to position [504, 0]
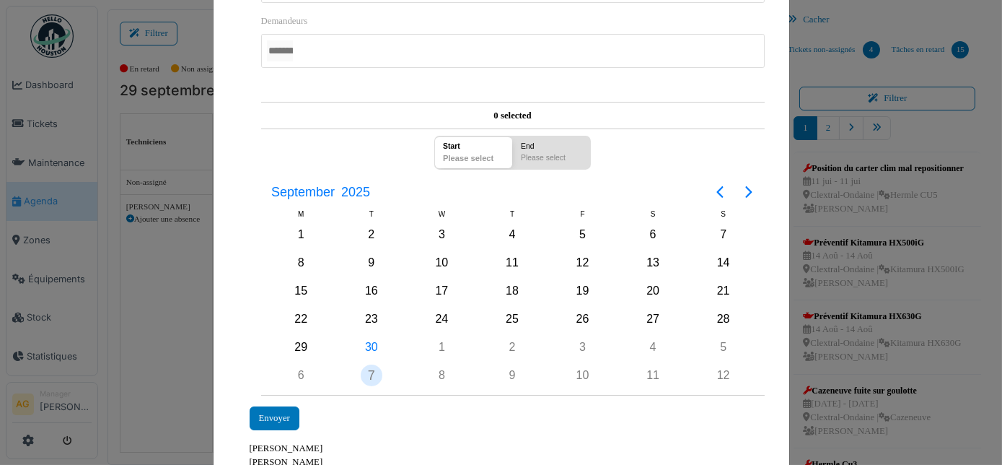
click at [355, 361] on div "7" at bounding box center [371, 374] width 71 height 27
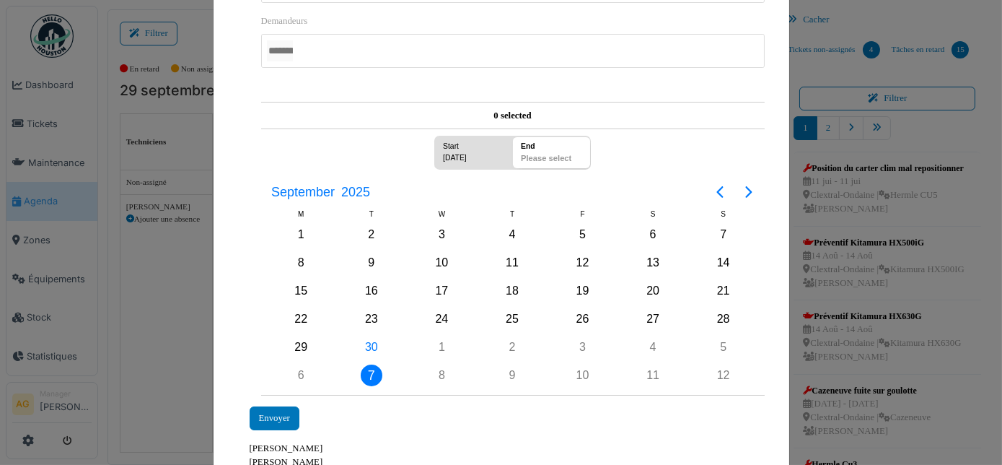
click at [465, 146] on div "Start" at bounding box center [468, 144] width 58 height 16
click at [290, 366] on div "6" at bounding box center [301, 375] width 22 height 22
click at [300, 364] on div "6" at bounding box center [301, 375] width 22 height 22
click at [260, 407] on div "Envoyer" at bounding box center [275, 418] width 50 height 24
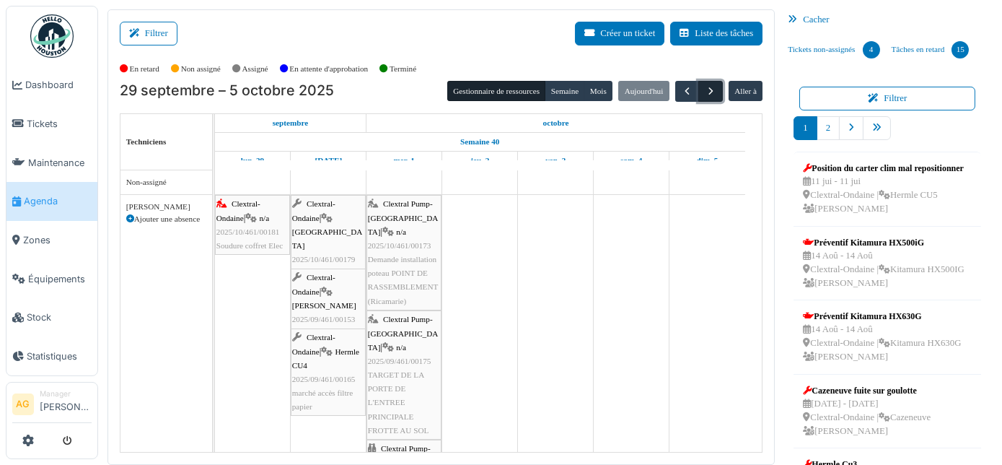
click at [705, 87] on span "button" at bounding box center [711, 91] width 12 height 12
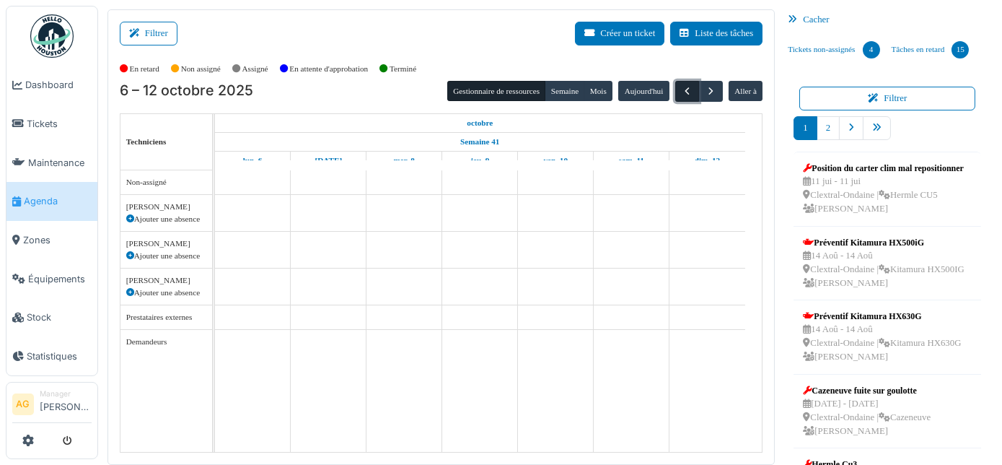
click at [681, 95] on span "button" at bounding box center [687, 91] width 12 height 12
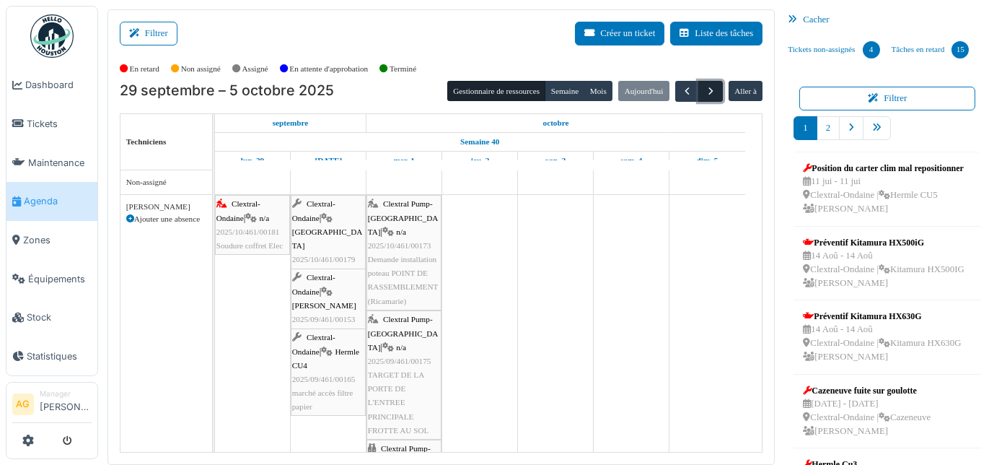
click at [705, 94] on span "button" at bounding box center [711, 91] width 12 height 12
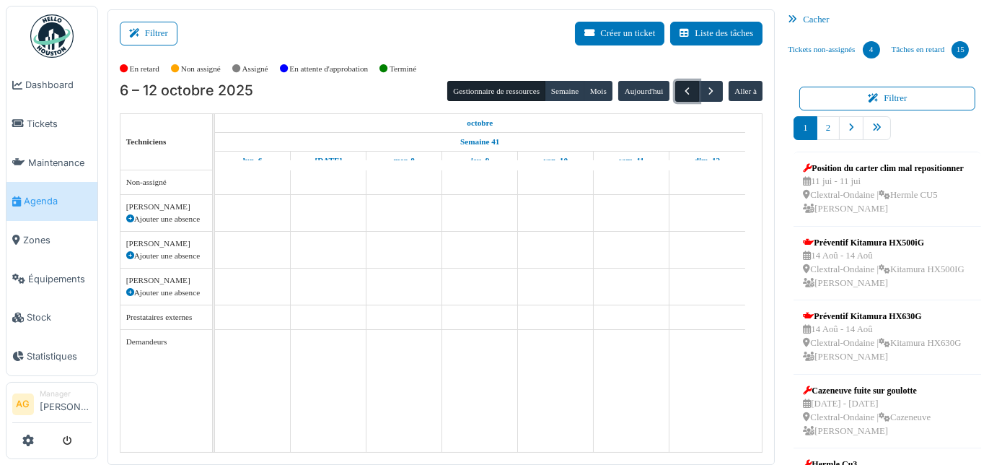
click at [682, 95] on span "button" at bounding box center [687, 91] width 12 height 12
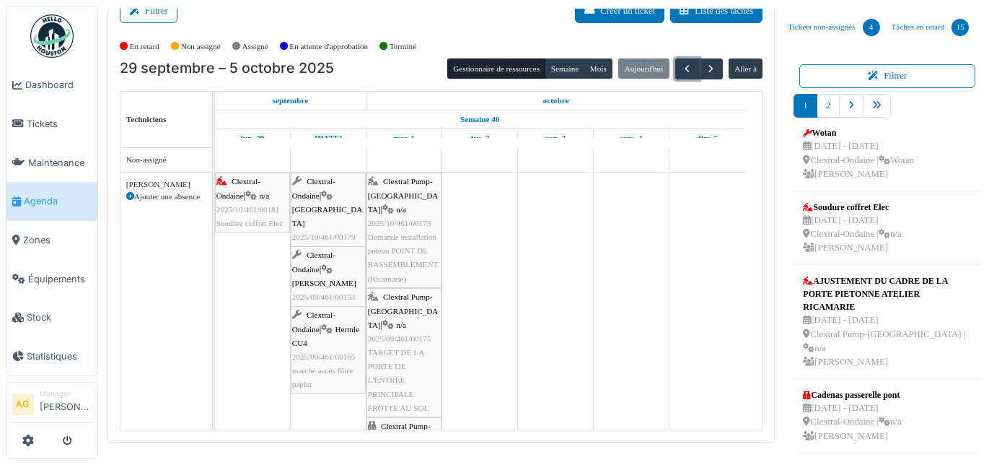
scroll to position [480, 0]
click at [822, 108] on link "2" at bounding box center [828, 106] width 23 height 24
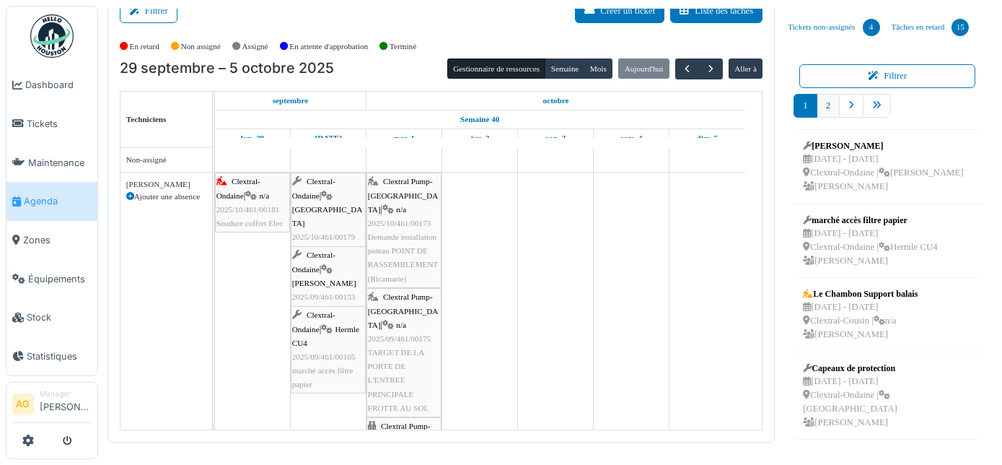
scroll to position [0, 0]
drag, startPoint x: 851, startPoint y: 309, endPoint x: 504, endPoint y: 250, distance: 352.7
click at [504, 250] on div "Filtrer Créer un ticket Liste des tâches Afficher les tâches non assignées *** …" at bounding box center [550, 214] width 900 height 455
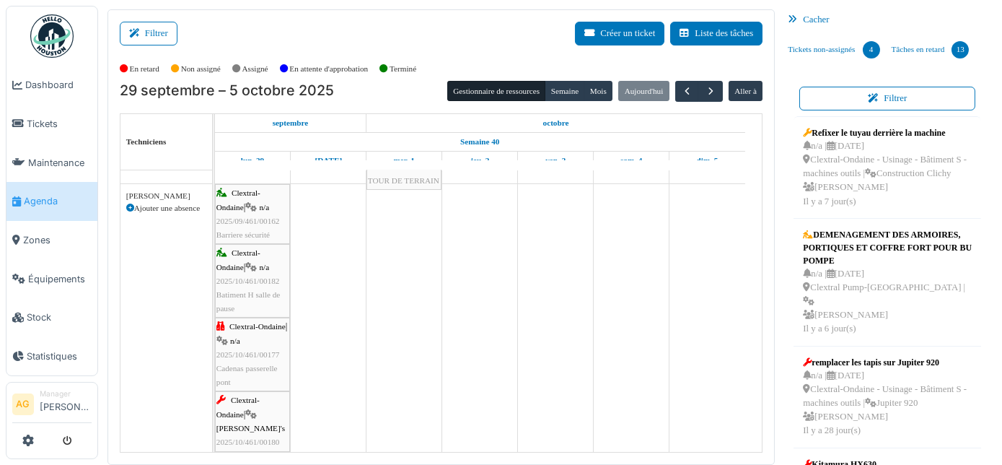
scroll to position [297, 0]
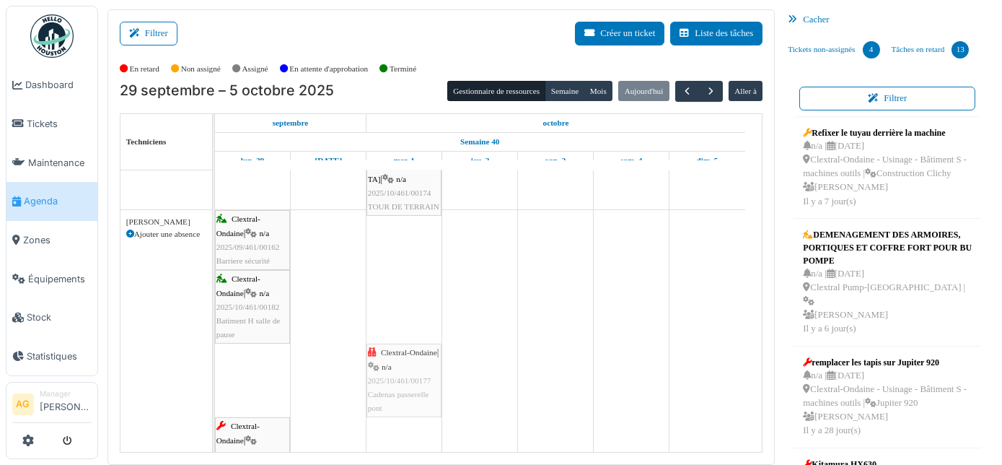
drag, startPoint x: 248, startPoint y: 381, endPoint x: 382, endPoint y: 275, distance: 171.0
click at [382, 275] on div "Clextral-Ondaine | n/a 2025/10/461/00181 Soudure coffret Elec Clextral-Ondaine …" at bounding box center [489, 251] width 548 height 757
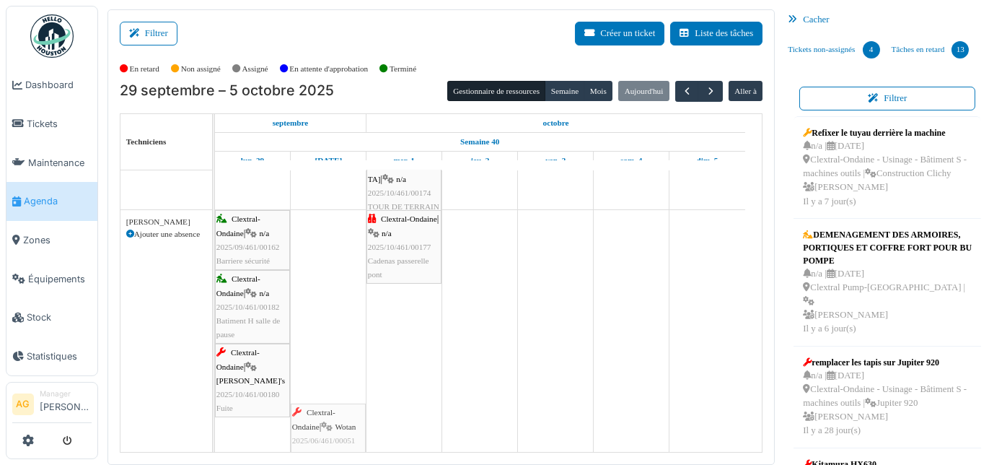
drag, startPoint x: 252, startPoint y: 436, endPoint x: 317, endPoint y: 342, distance: 114.7
click at [317, 342] on div "Clextral-Ondaine | n/a 2025/10/461/00181 Soudure coffret Elec Clextral-Ondaine …" at bounding box center [489, 214] width 548 height 683
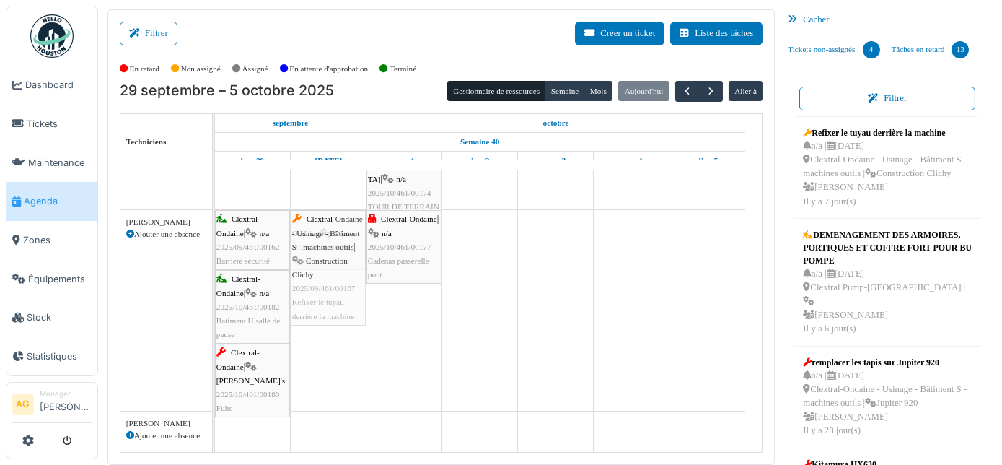
drag, startPoint x: 892, startPoint y: 173, endPoint x: 339, endPoint y: 394, distance: 595.0
click at [339, 394] on div "Filtrer Créer un ticket Liste des tâches Afficher les tâches non assignées *** …" at bounding box center [550, 236] width 900 height 455
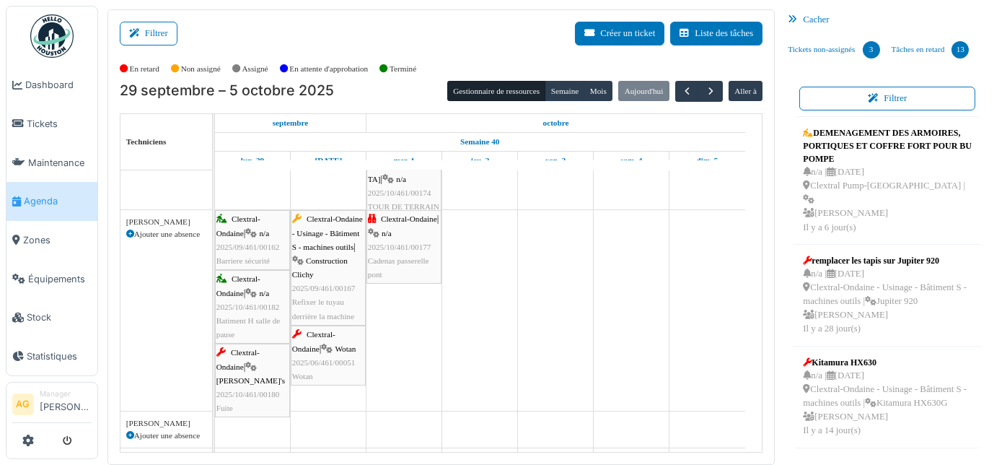
scroll to position [22, 0]
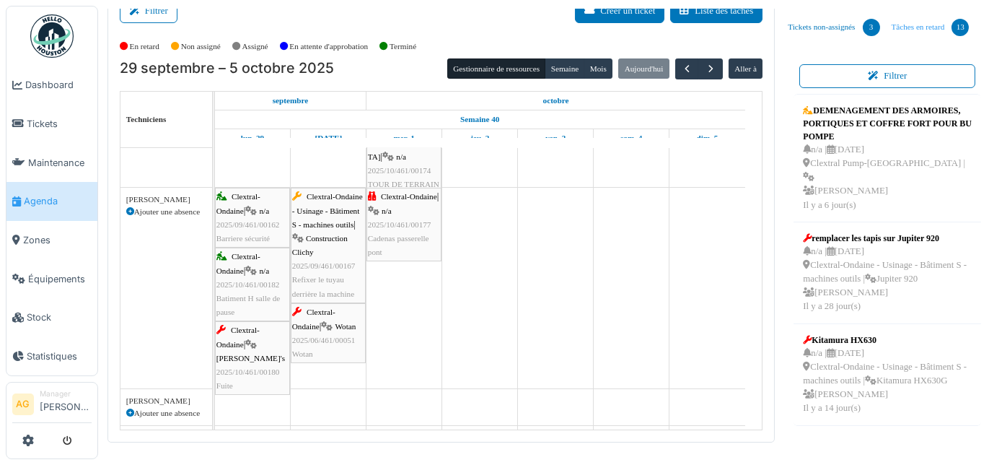
click at [910, 30] on link "Tâches en retard 13" at bounding box center [930, 27] width 89 height 39
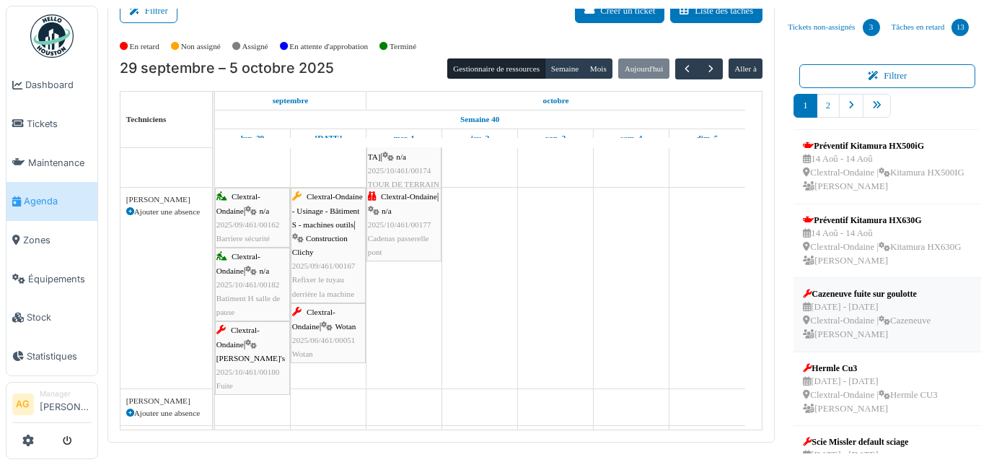
click at [876, 327] on div "5 sep - 18 sep Clextral-Ondaine | Cazeneuve Alexandre Giri" at bounding box center [867, 321] width 128 height 42
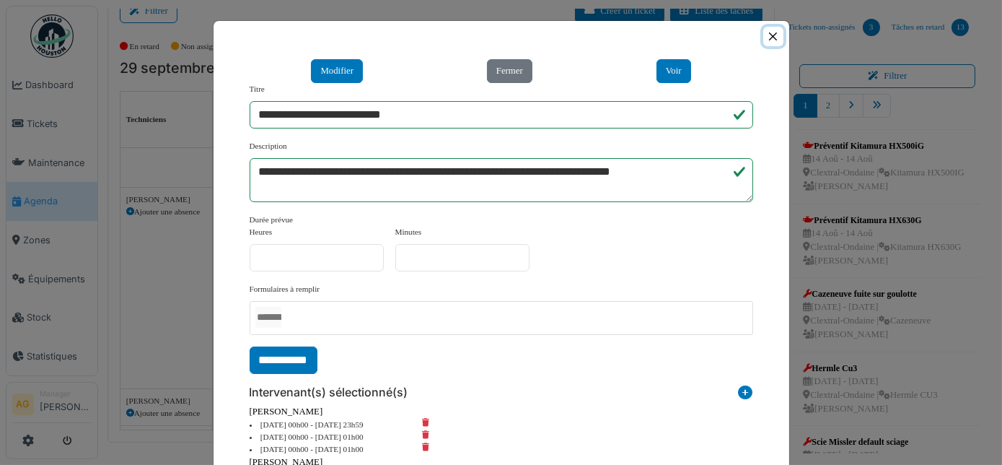
click at [765, 37] on button "Close" at bounding box center [772, 36] width 19 height 19
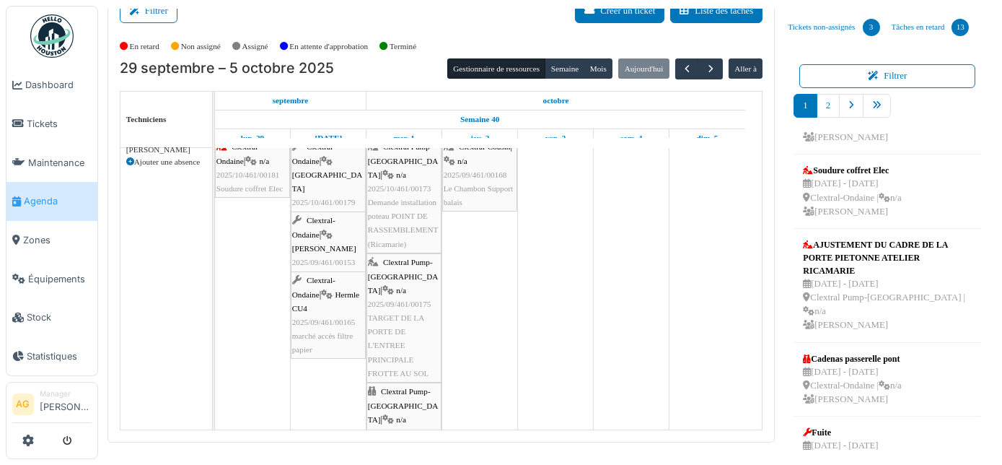
scroll to position [61, 0]
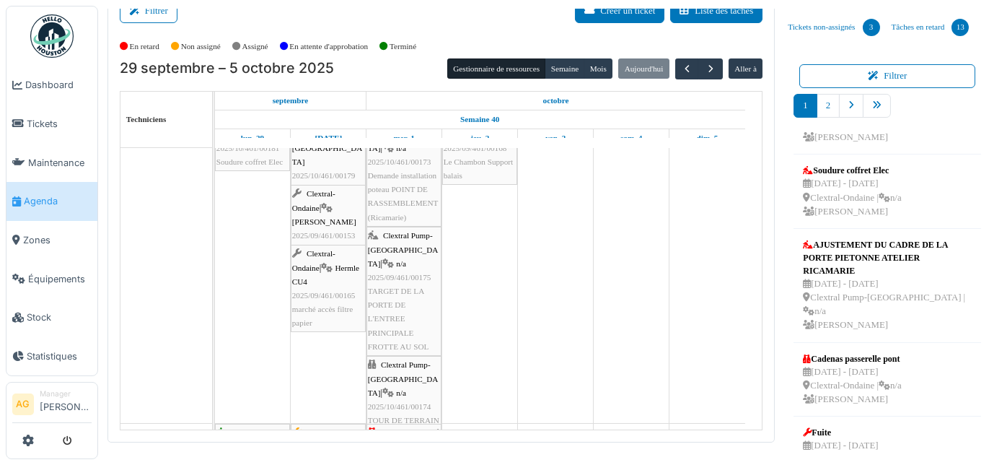
click at [398, 386] on div "Clextral Pump-La Ricamarie | n/a 2025/10/461/00174 TOUR DE TERRAIN" at bounding box center [404, 392] width 72 height 69
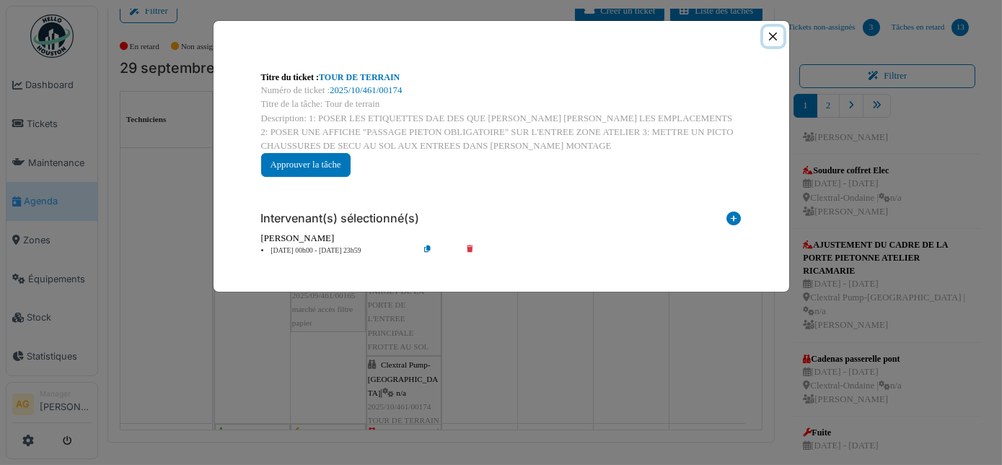
click at [771, 38] on button "Close" at bounding box center [772, 36] width 19 height 19
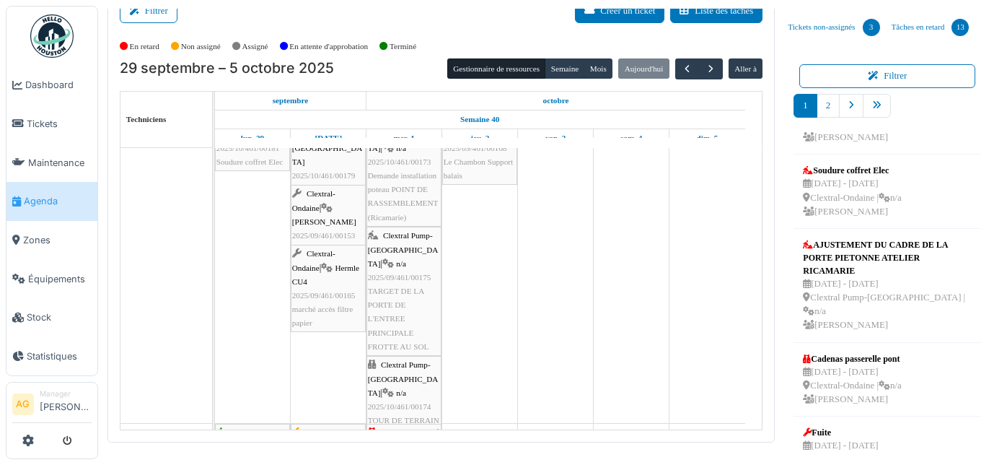
scroll to position [35, 0]
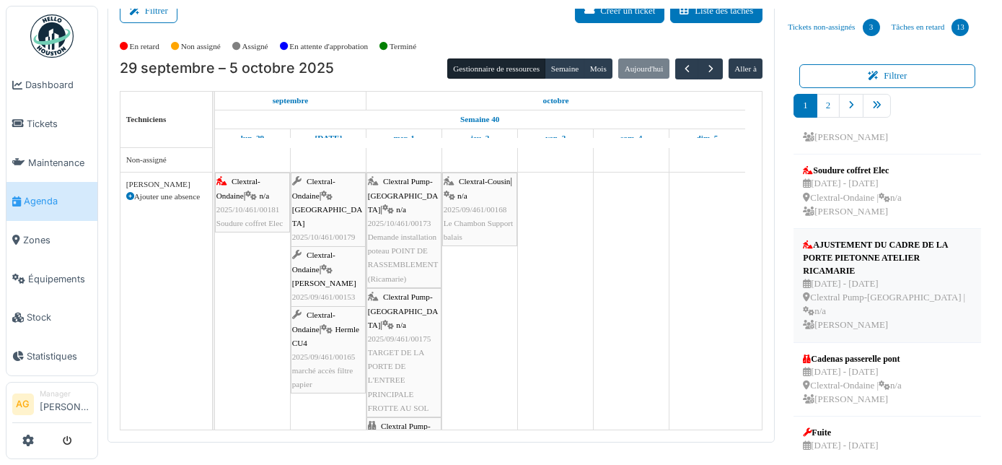
click at [851, 277] on div "AJUSTEMENT DU CADRE DE LA PORTE PIETONNE ATELIER RICAMARIE" at bounding box center [887, 257] width 169 height 39
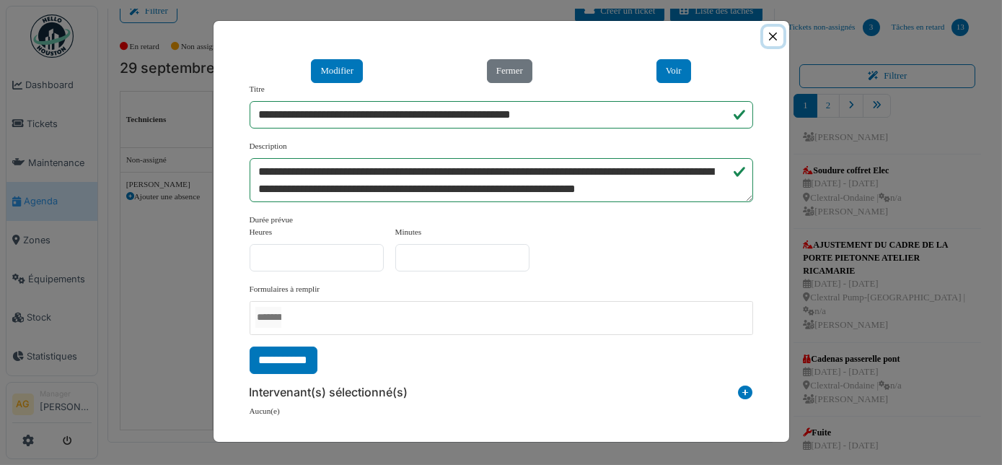
click at [773, 38] on button "Close" at bounding box center [772, 36] width 19 height 19
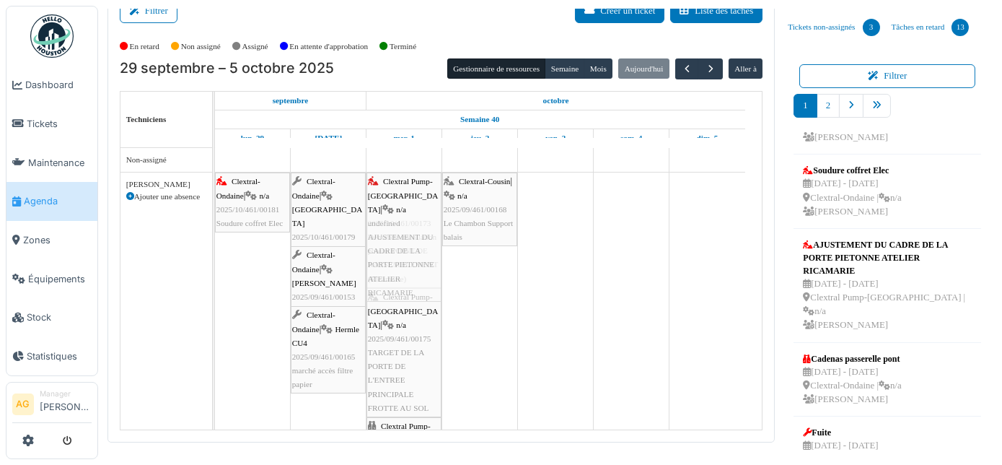
drag, startPoint x: 830, startPoint y: 302, endPoint x: 403, endPoint y: 356, distance: 429.7
click at [403, 356] on div "Filtrer Créer un ticket Liste des tâches Afficher les tâches non assignées *** …" at bounding box center [550, 214] width 900 height 455
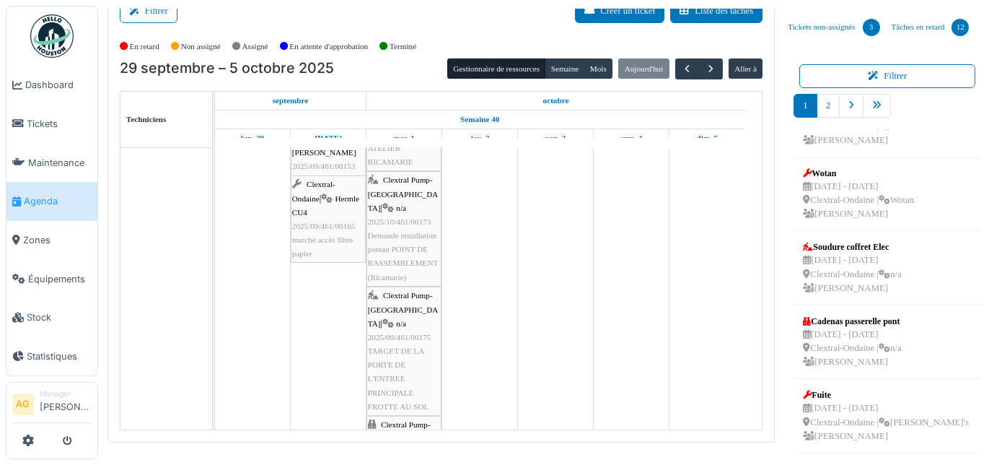
scroll to position [367, 0]
click at [843, 413] on div "29 sep - 29 sep Clextral-Ondaine | Wotan's Alexandre Giri" at bounding box center [886, 422] width 166 height 42
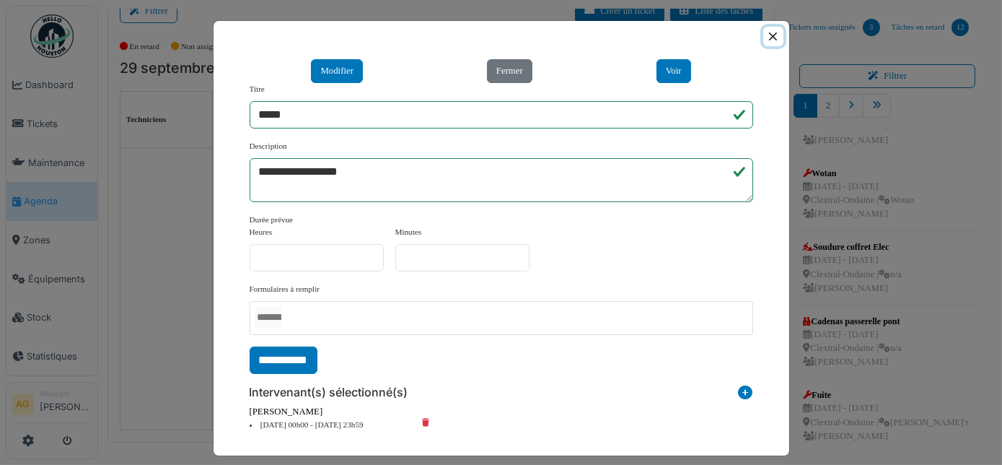
click at [768, 42] on button "Close" at bounding box center [772, 36] width 19 height 19
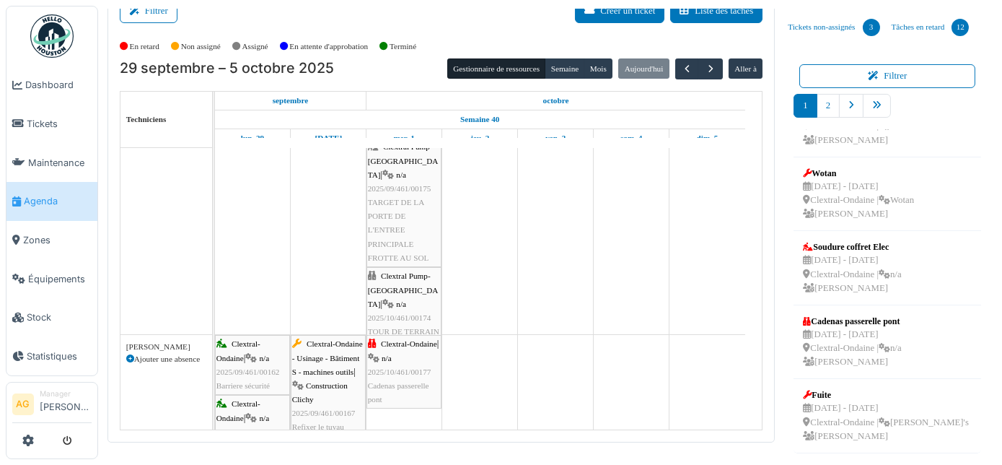
scroll to position [375, 0]
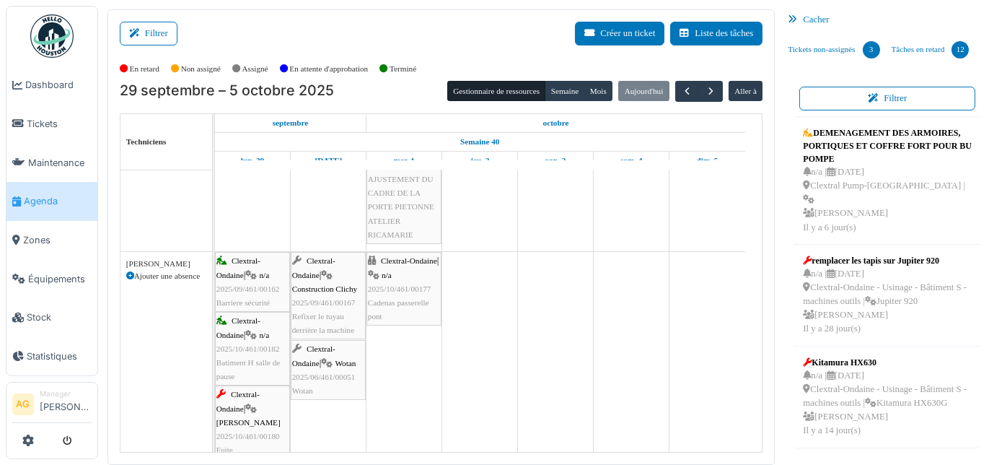
scroll to position [410, 0]
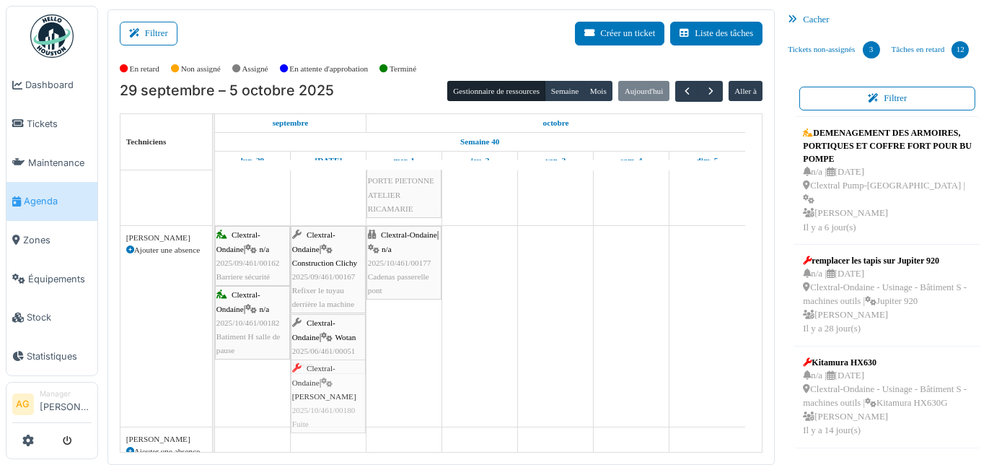
drag, startPoint x: 239, startPoint y: 381, endPoint x: 307, endPoint y: 397, distance: 68.9
click at [215, 397] on div "Clextral-Ondaine | n/a 2025/09/461/00162 Barriere sécurité Clextral-Ondaine | C…" at bounding box center [215, 326] width 0 height 201
click at [329, 411] on span "2025/06/461/00051" at bounding box center [323, 410] width 63 height 9
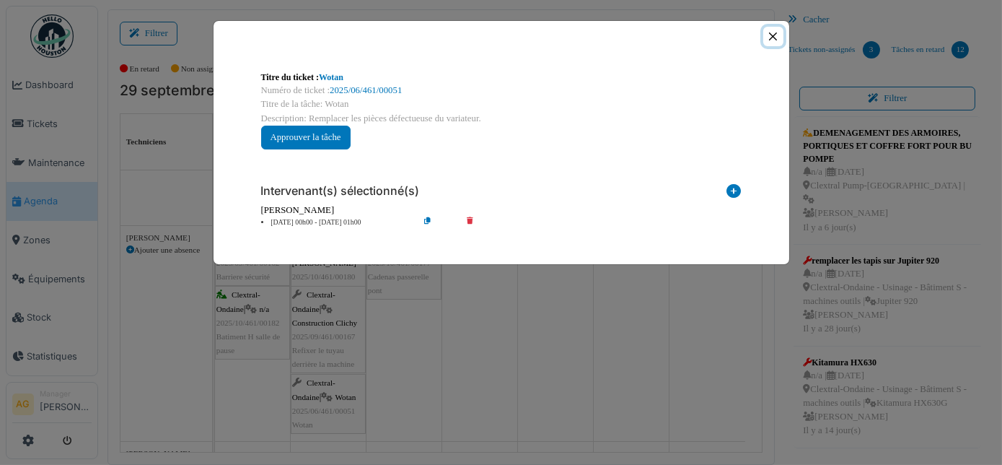
click at [775, 35] on button "Close" at bounding box center [772, 36] width 19 height 19
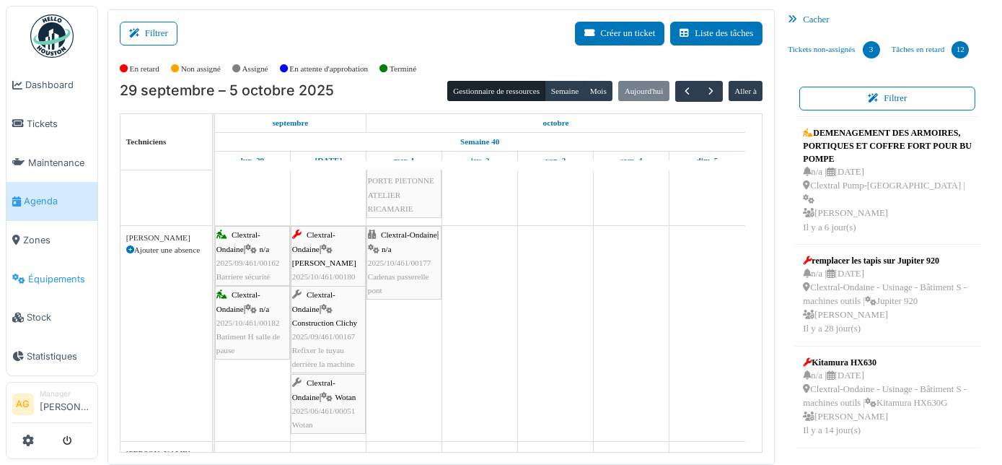
click at [53, 261] on link "Équipements" at bounding box center [51, 278] width 91 height 39
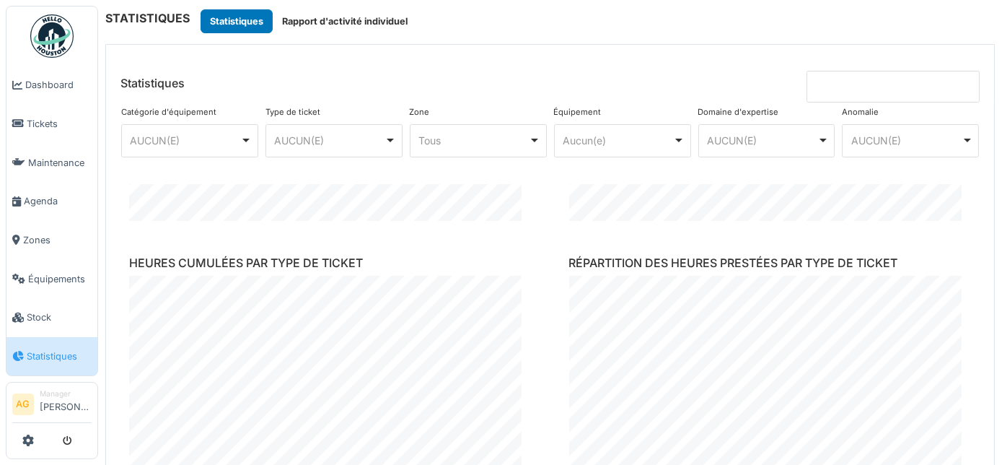
scroll to position [1256, 0]
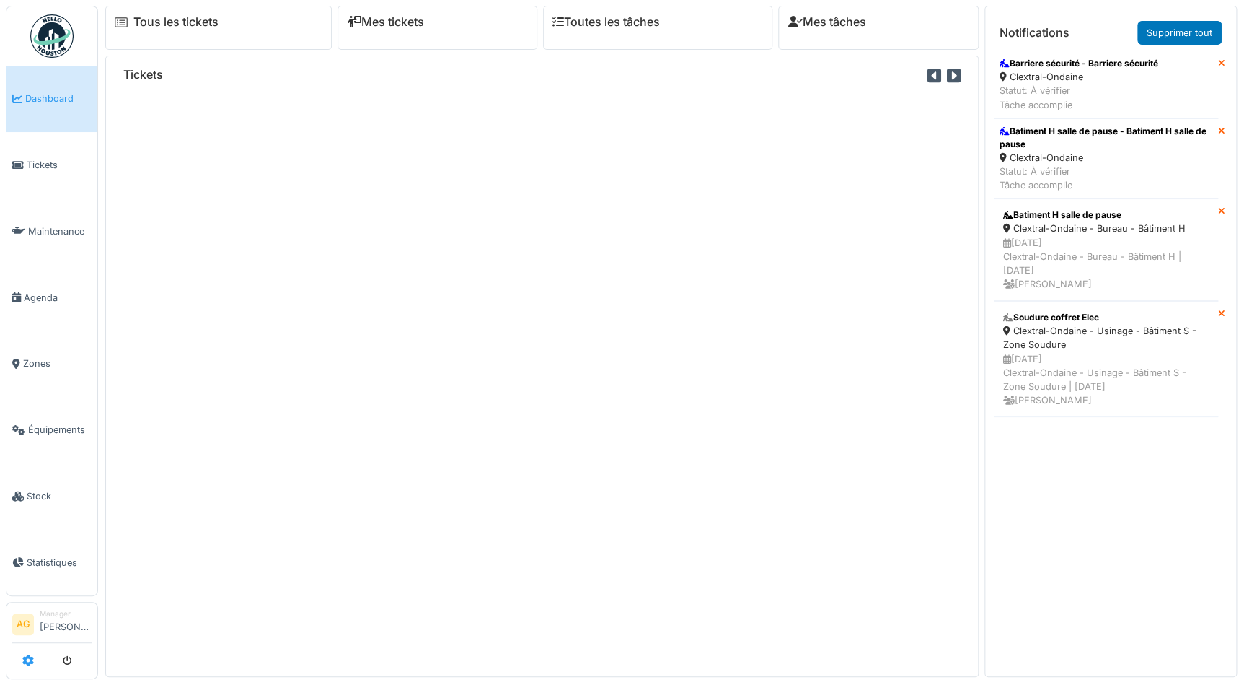
drag, startPoint x: 0, startPoint y: 0, endPoint x: 30, endPoint y: 661, distance: 662.2
click at [30, 661] on icon at bounding box center [28, 660] width 12 height 12
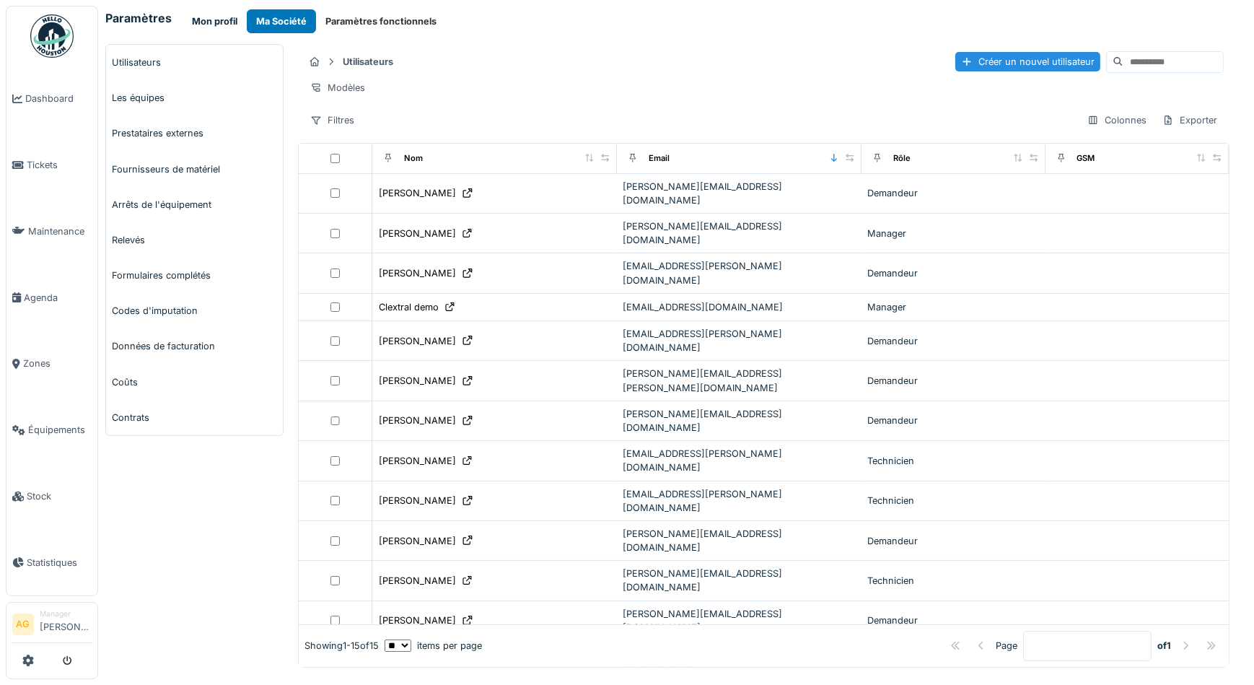
click at [220, 23] on button "Mon profil" at bounding box center [215, 21] width 64 height 24
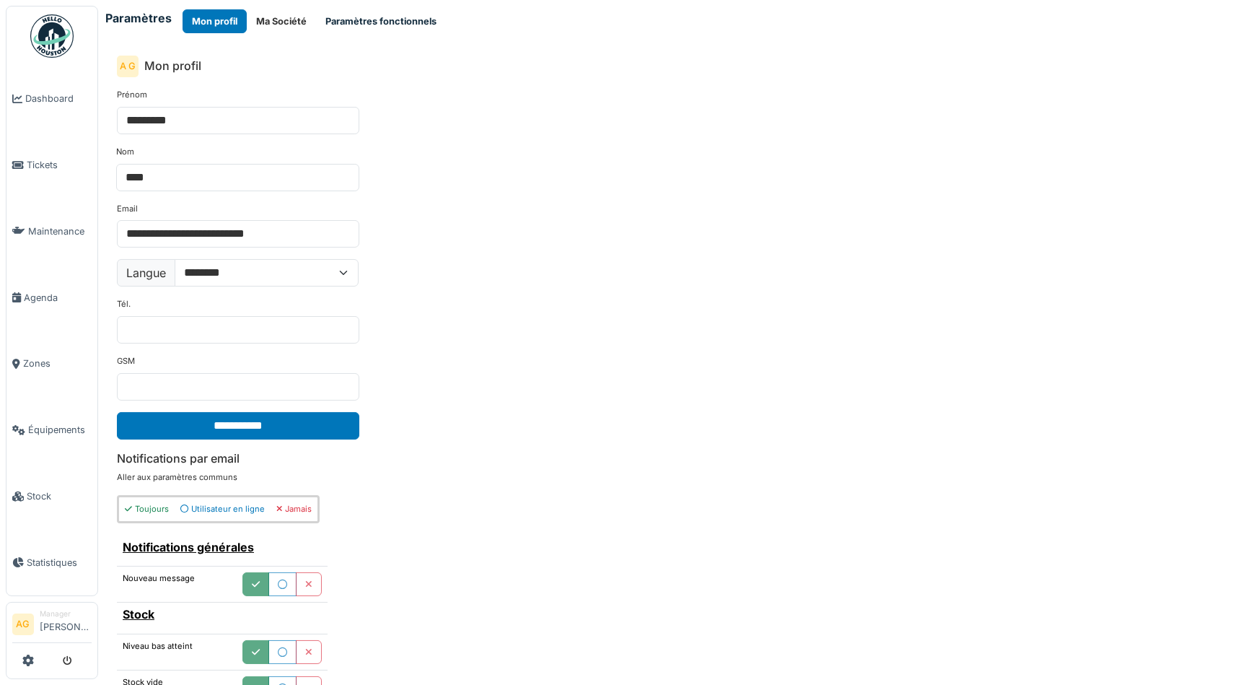
click at [369, 16] on button "Paramètres fonctionnels" at bounding box center [381, 21] width 130 height 24
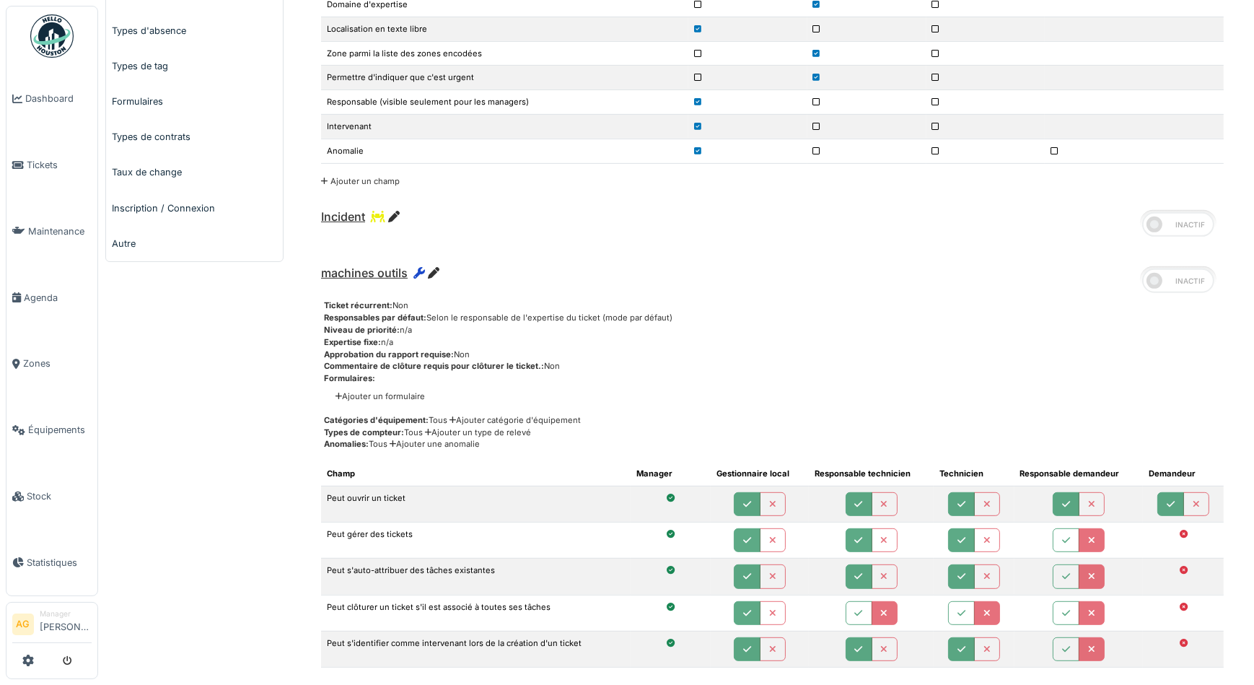
scroll to position [721, 0]
click at [137, 210] on link "Inscription / Connexion" at bounding box center [194, 206] width 177 height 35
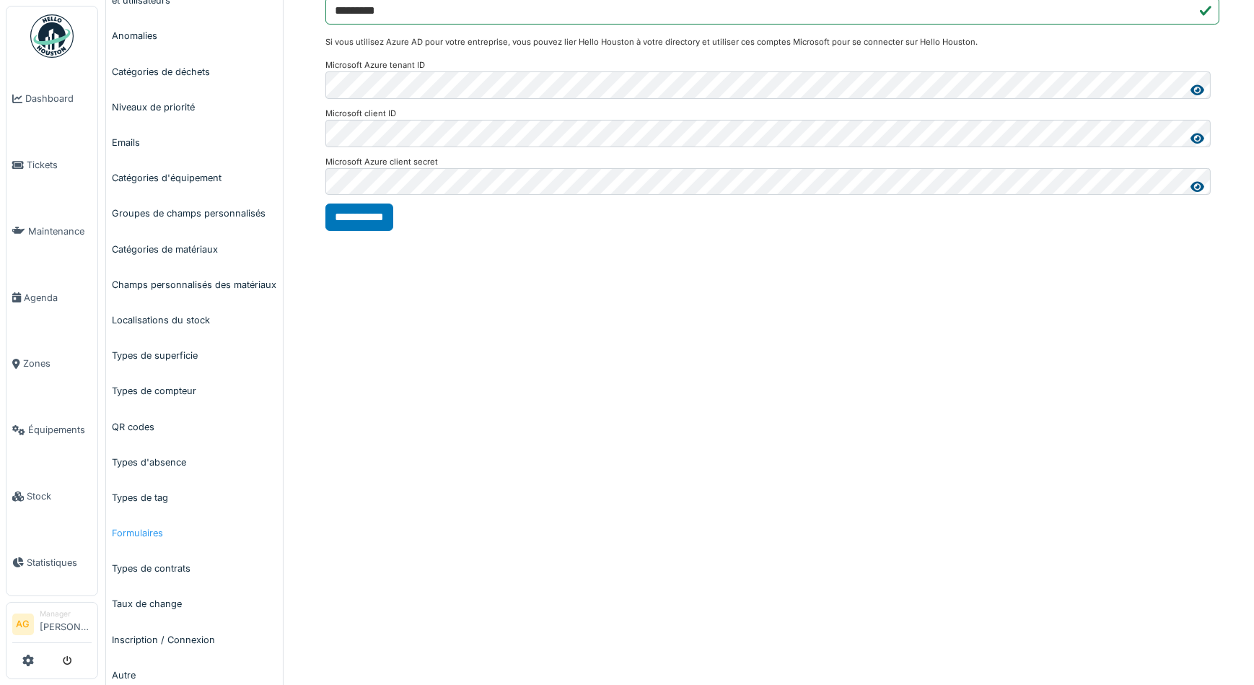
scroll to position [317, 0]
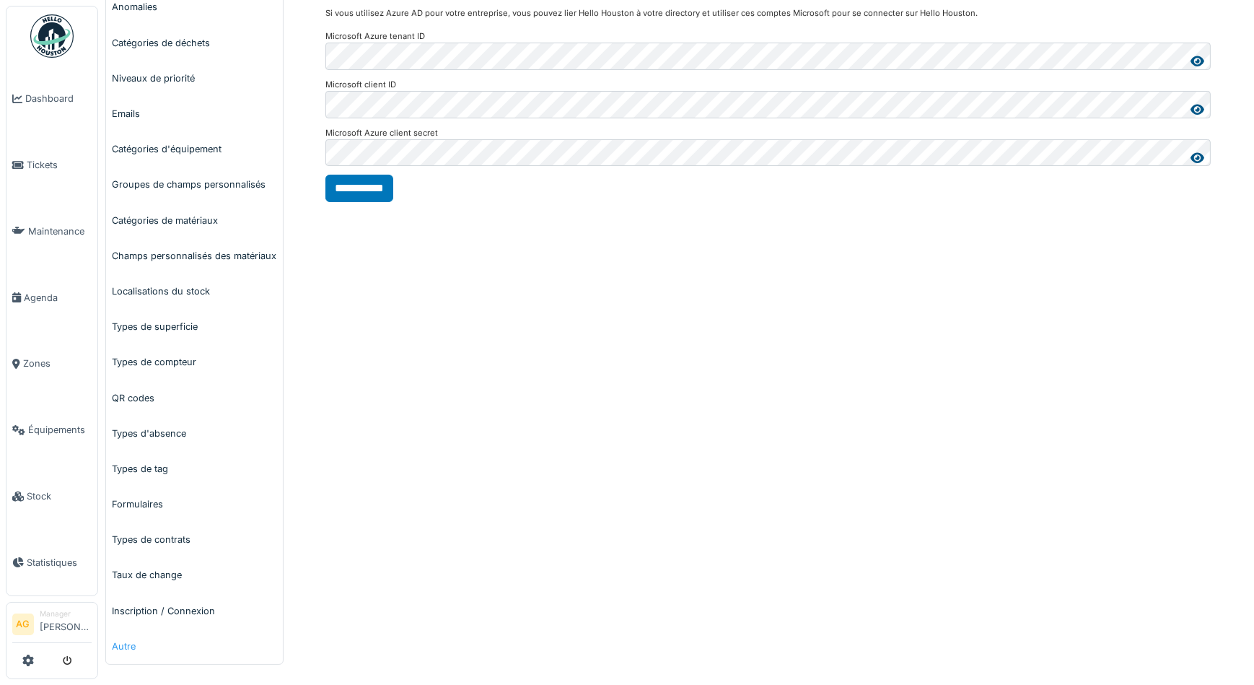
click at [121, 649] on link "Autre" at bounding box center [194, 645] width 177 height 35
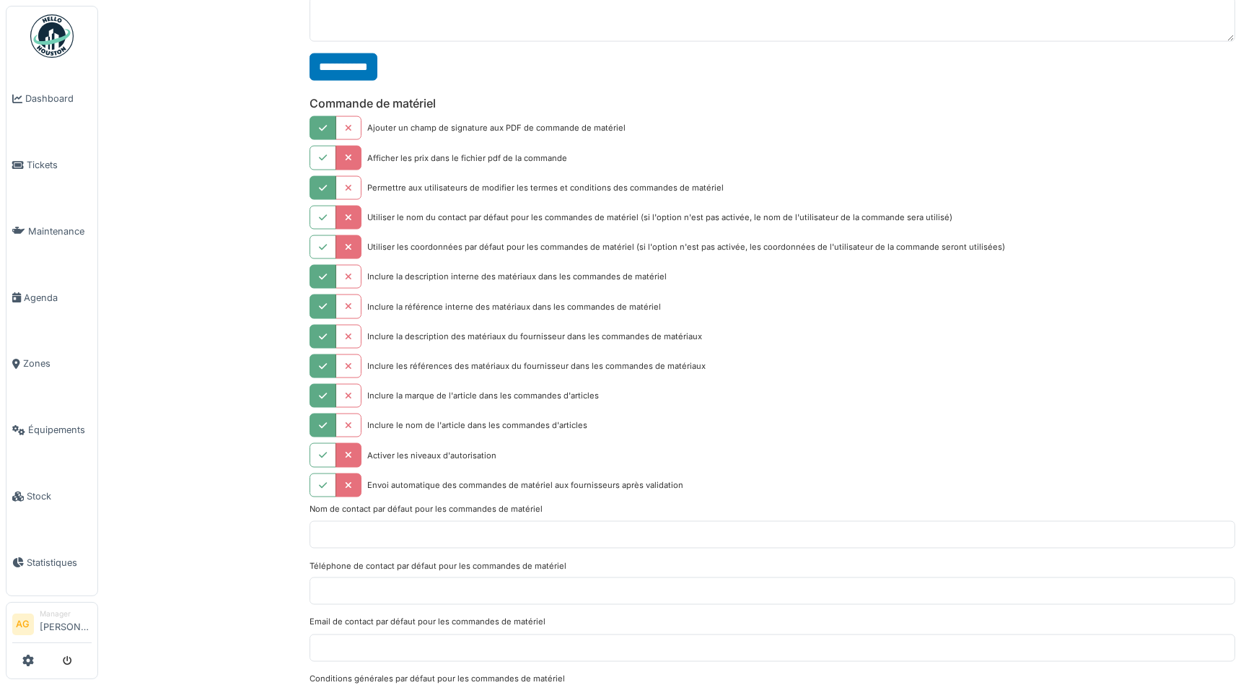
scroll to position [2756, 0]
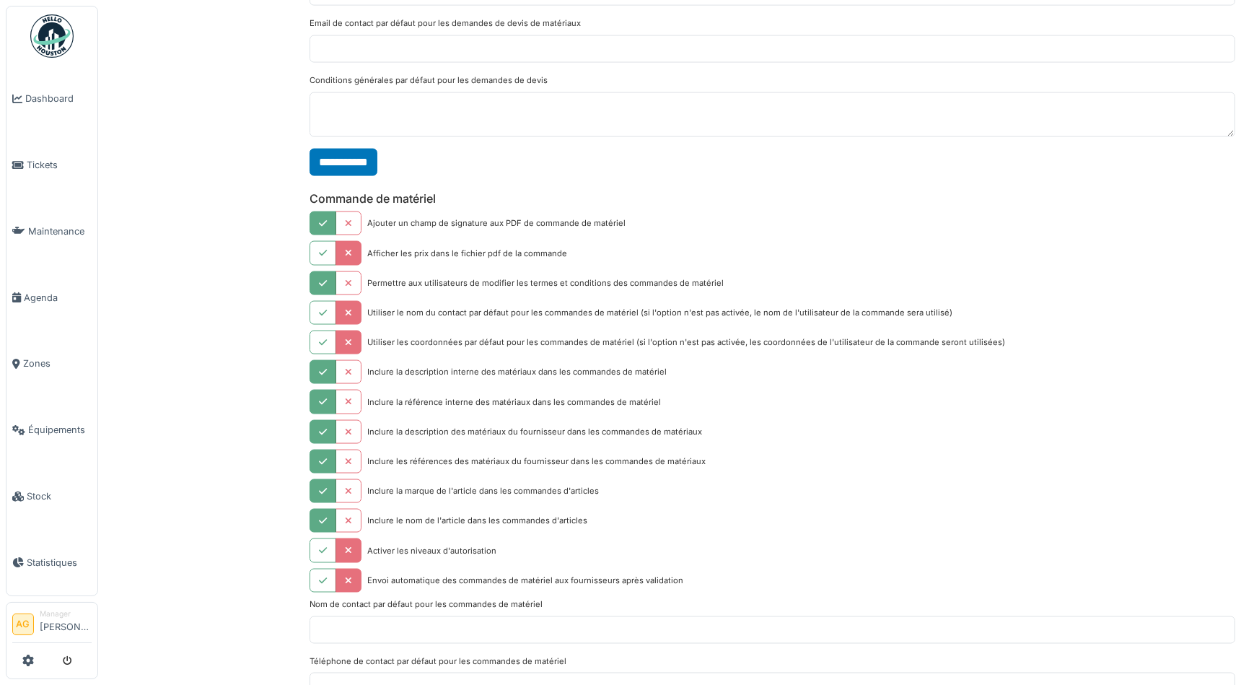
click at [29, 620] on li "AG" at bounding box center [23, 624] width 22 height 22
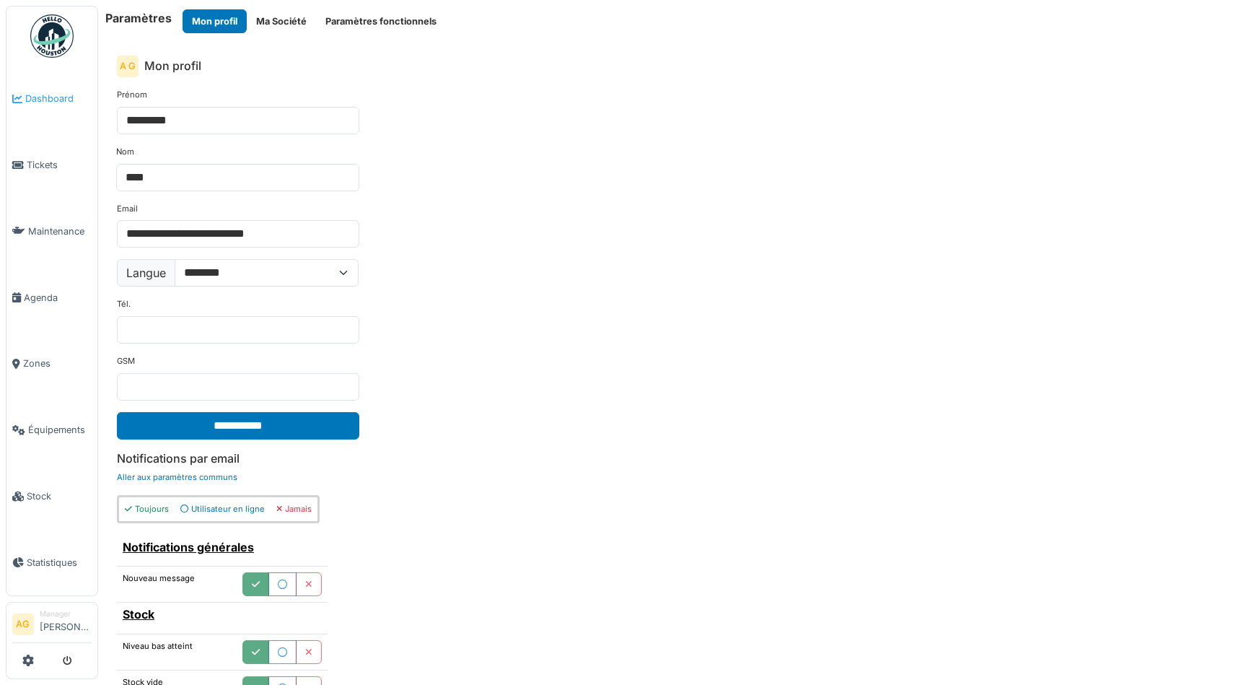
click at [58, 101] on span "Dashboard" at bounding box center [58, 99] width 66 height 14
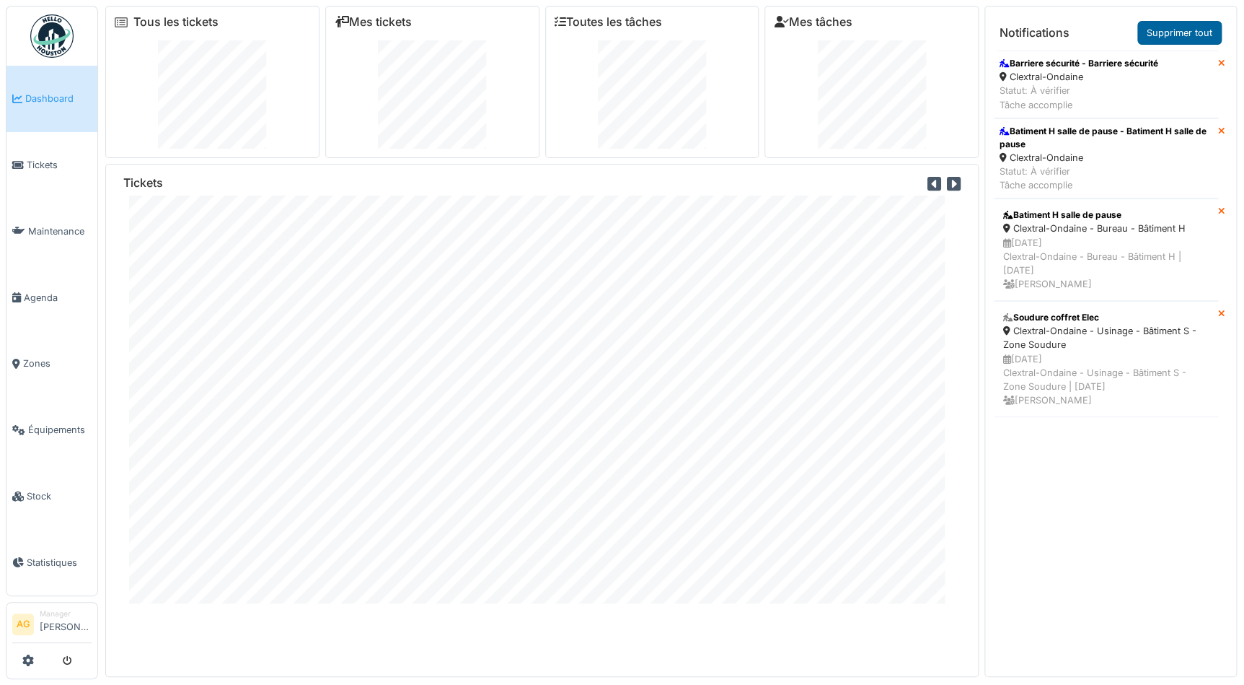
click at [1197, 29] on link "Supprimer tout" at bounding box center [1180, 33] width 84 height 24
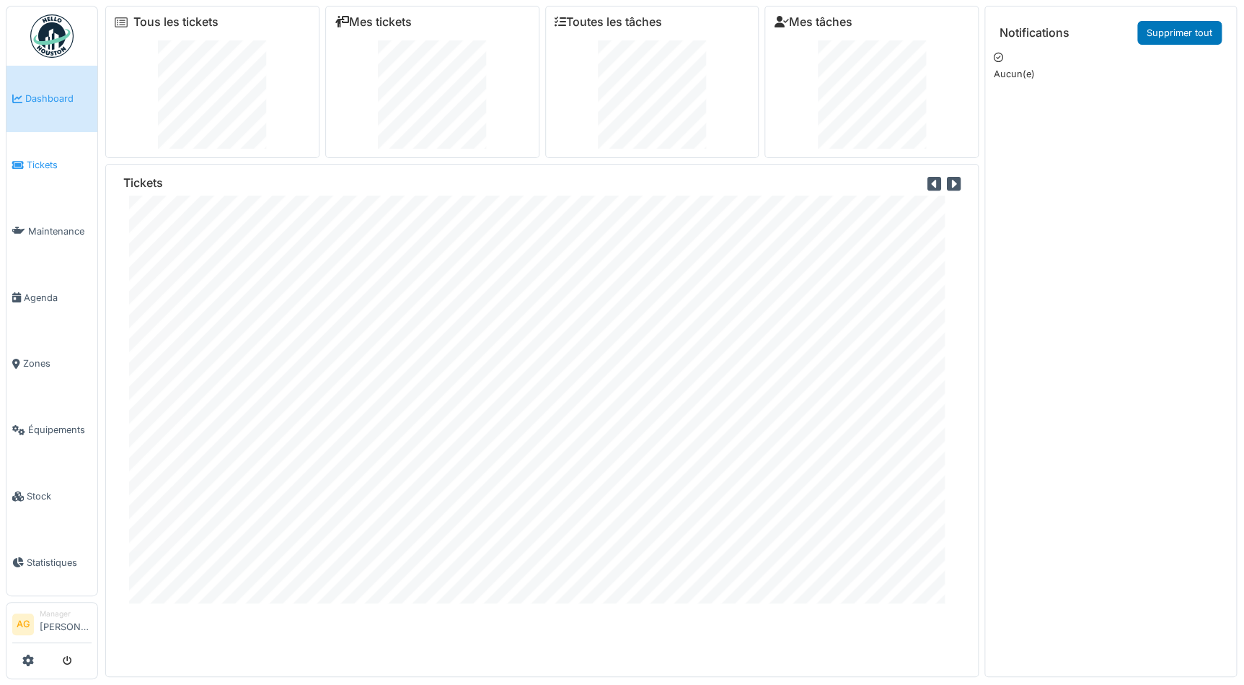
click at [25, 176] on link "Tickets" at bounding box center [51, 165] width 91 height 66
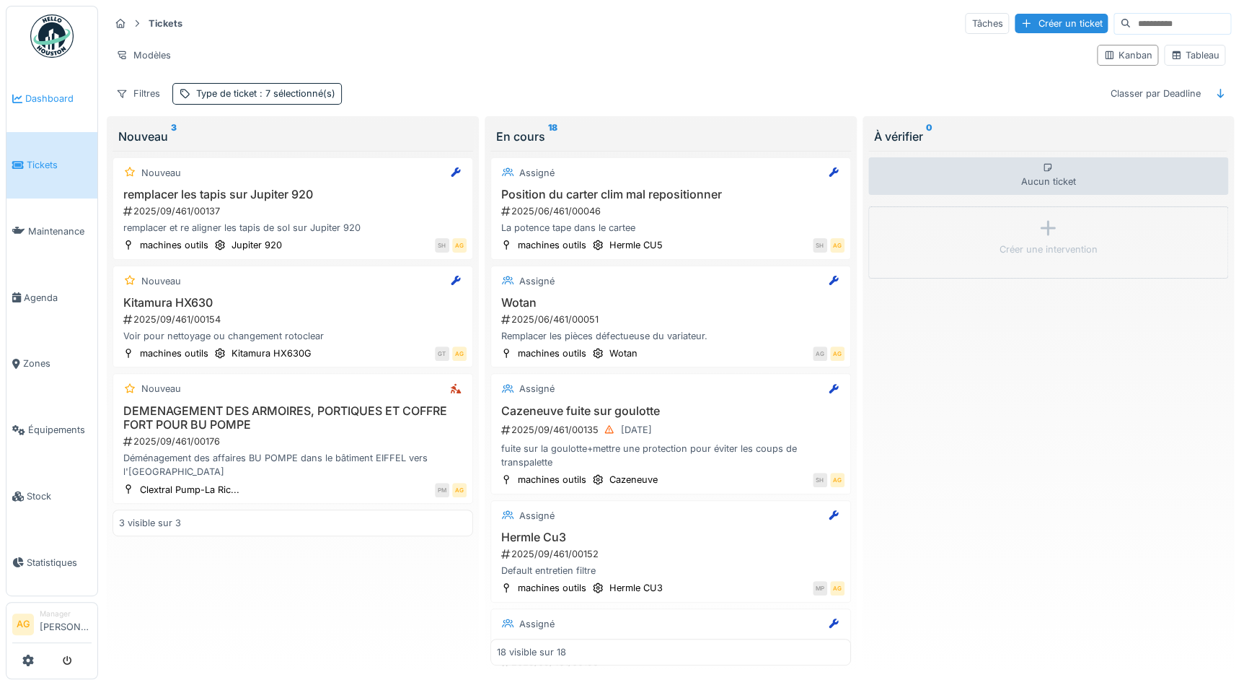
click at [36, 105] on link "Dashboard" at bounding box center [51, 99] width 91 height 66
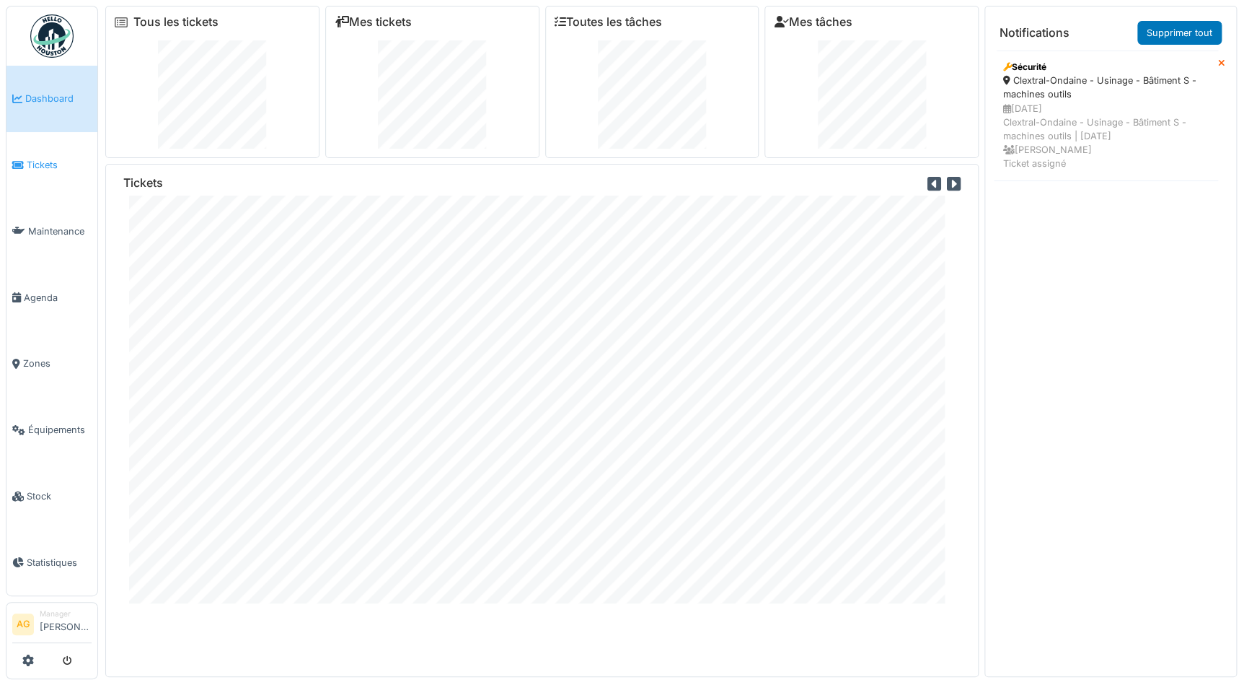
click at [35, 165] on span "Tickets" at bounding box center [59, 165] width 65 height 14
click at [43, 291] on span "Agenda" at bounding box center [58, 298] width 68 height 14
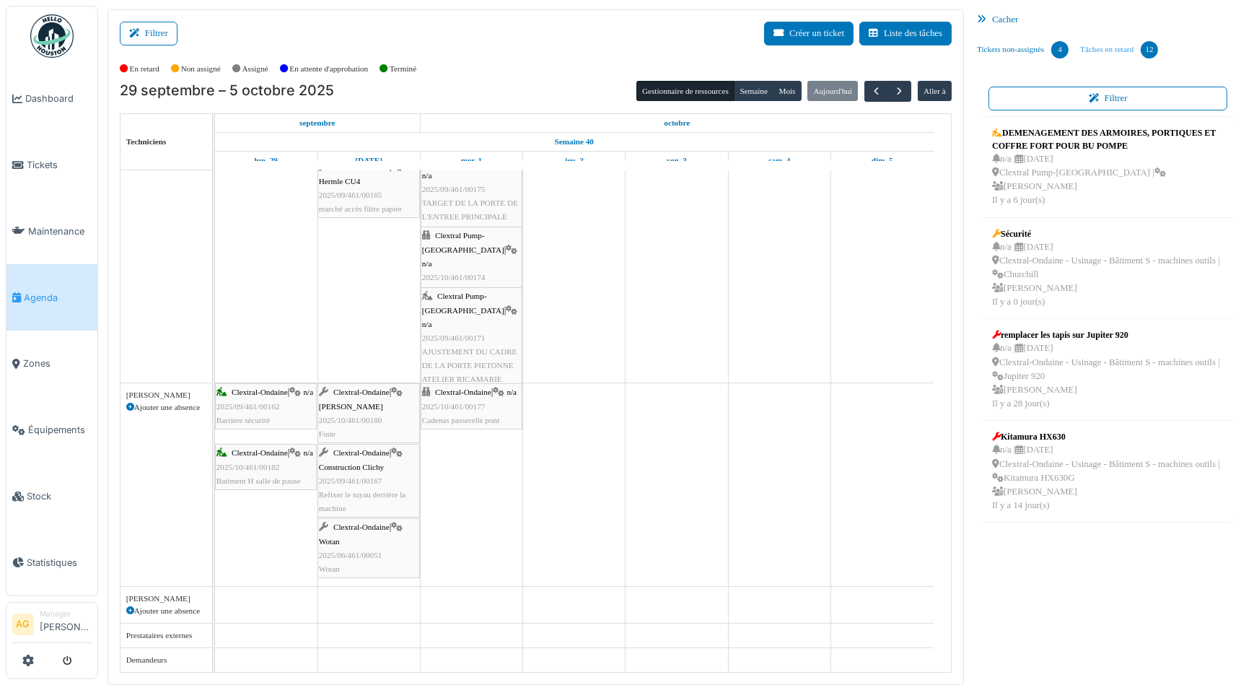
click at [1088, 45] on link "Tâches en retard 12" at bounding box center [1118, 49] width 89 height 39
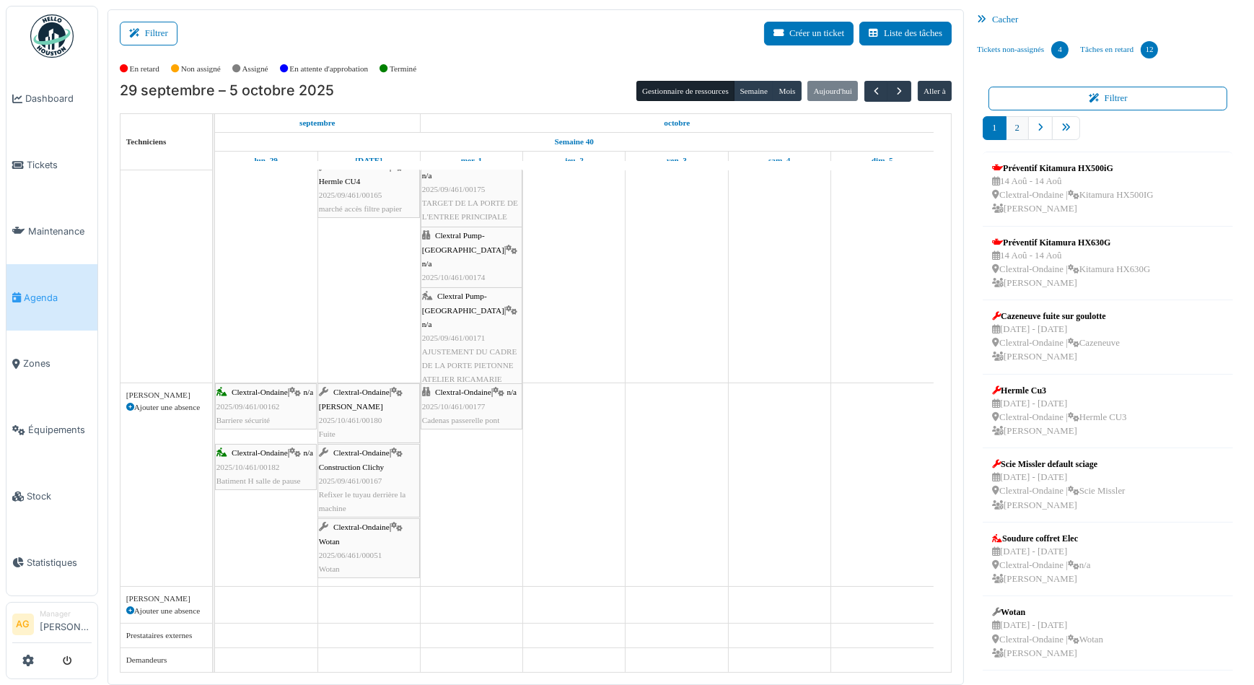
click at [1011, 127] on link "2" at bounding box center [1017, 128] width 23 height 24
click at [1037, 128] on icon "pager" at bounding box center [1040, 127] width 6 height 9
click at [1032, 133] on link "pager" at bounding box center [1040, 128] width 25 height 24
click at [1015, 125] on link "2" at bounding box center [1017, 128] width 23 height 24
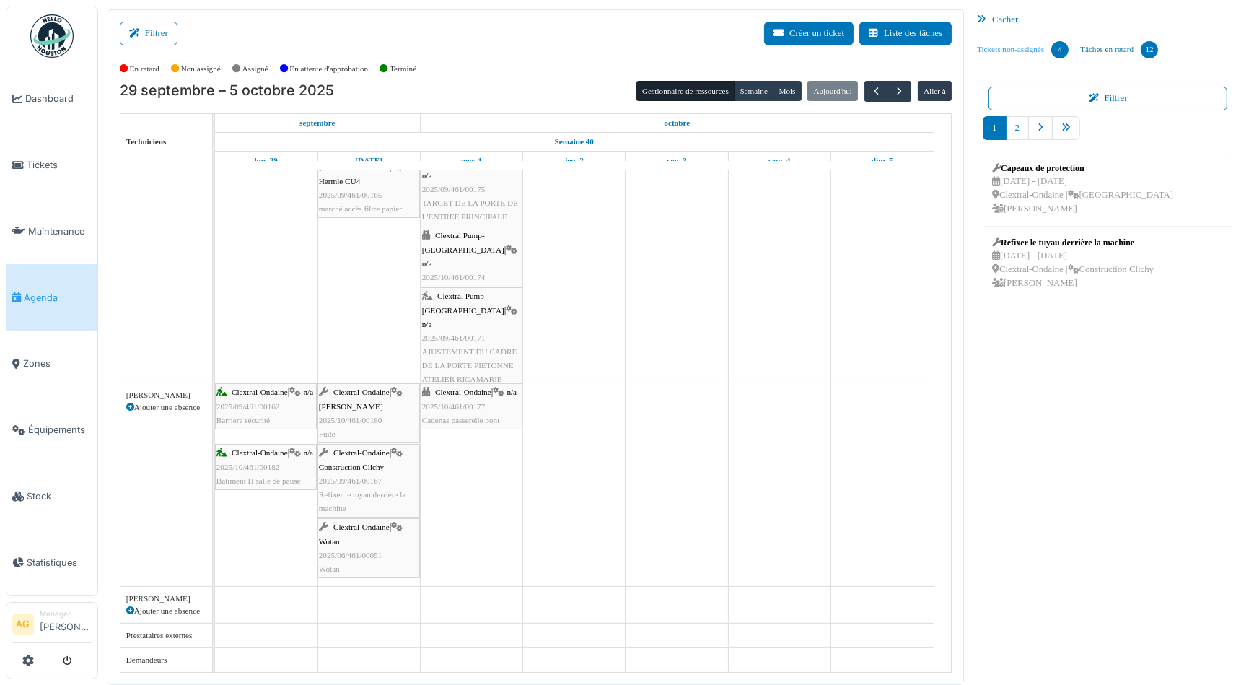
click at [1017, 50] on link "Tickets non-assignés 4" at bounding box center [1022, 49] width 103 height 39
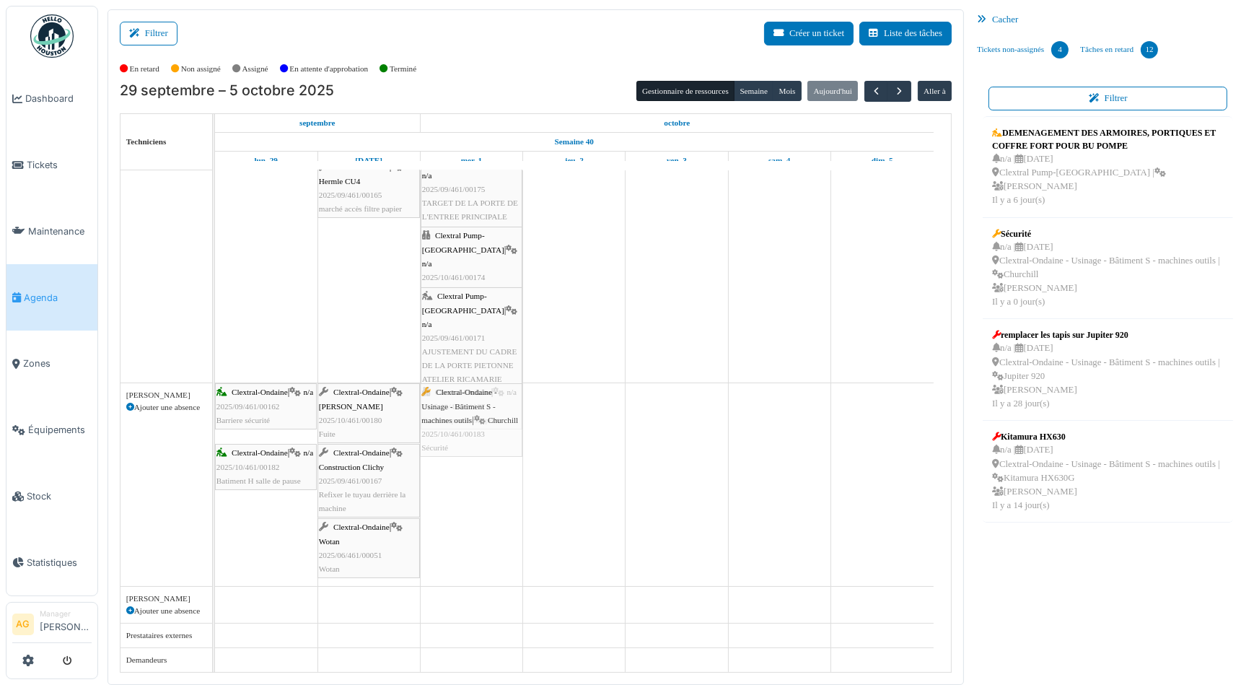
drag, startPoint x: 1065, startPoint y: 266, endPoint x: 504, endPoint y: 440, distance: 588.2
click at [504, 440] on div "Filtrer Créer un ticket Liste des tâches Afficher les tâches non assignées *** …" at bounding box center [675, 346] width 1151 height 675
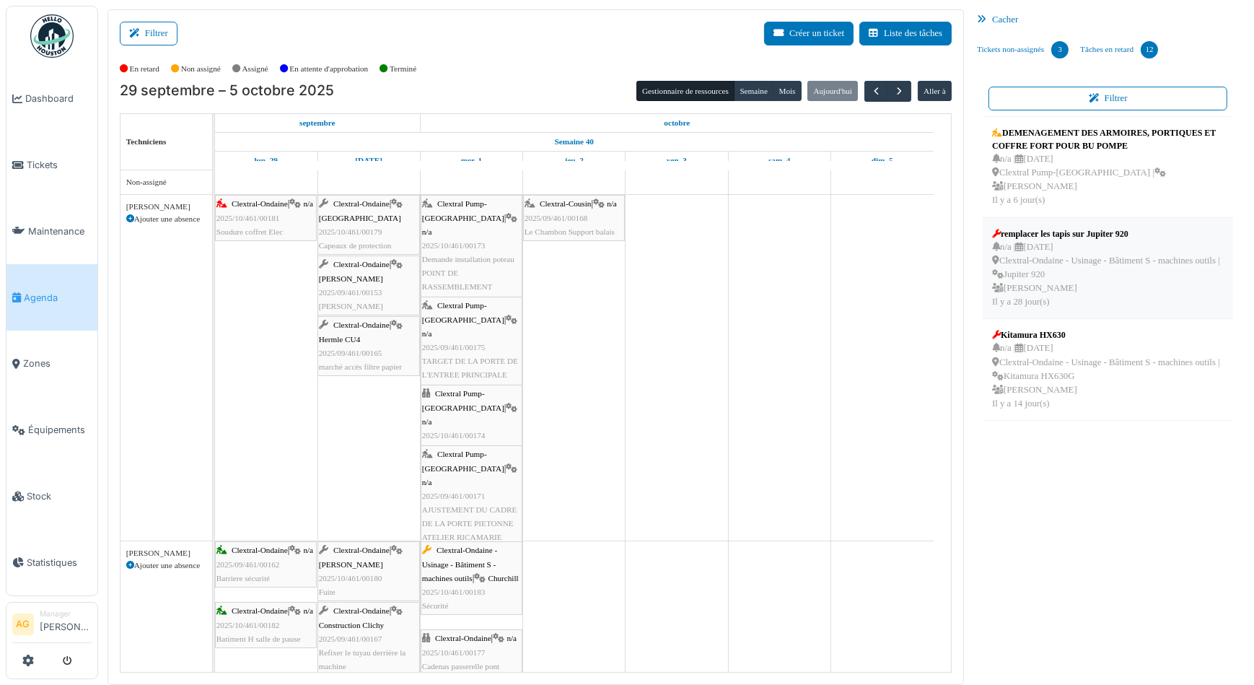
click at [1089, 273] on div "n/a | 09/09/2025 Clextral-Ondaine - Usinage - Bâtiment S - machines outils | Ju…" at bounding box center [1108, 274] width 232 height 69
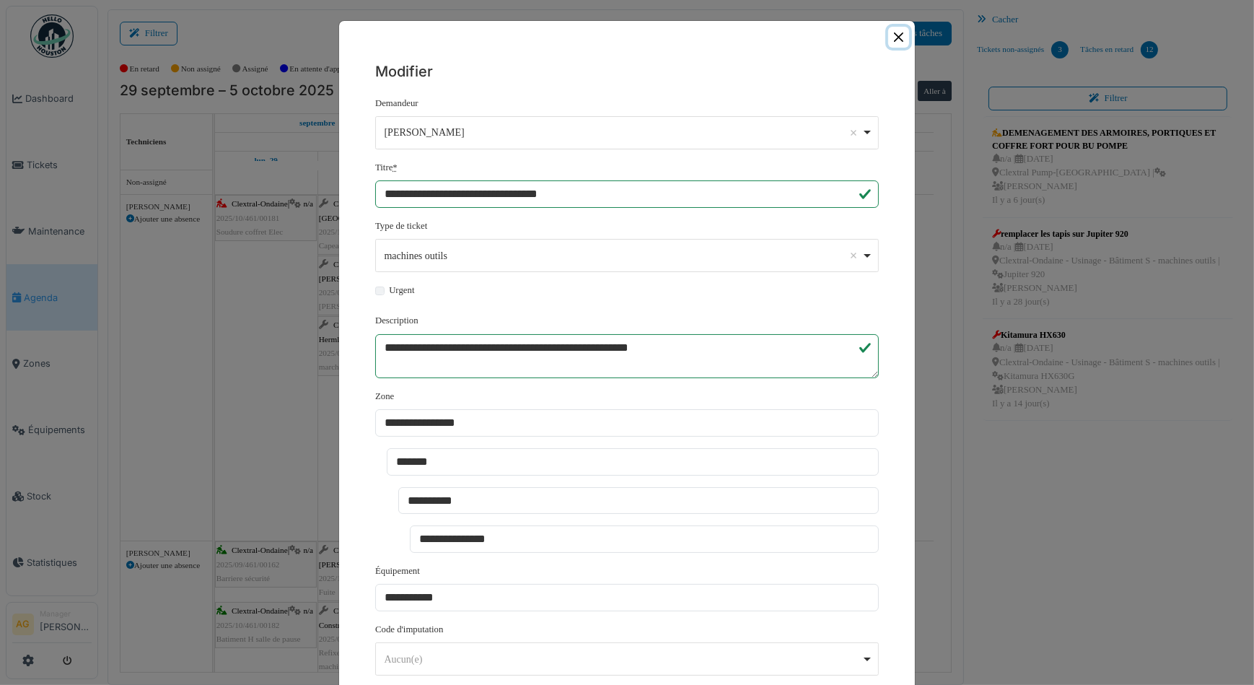
click at [894, 40] on button "Close" at bounding box center [898, 37] width 21 height 21
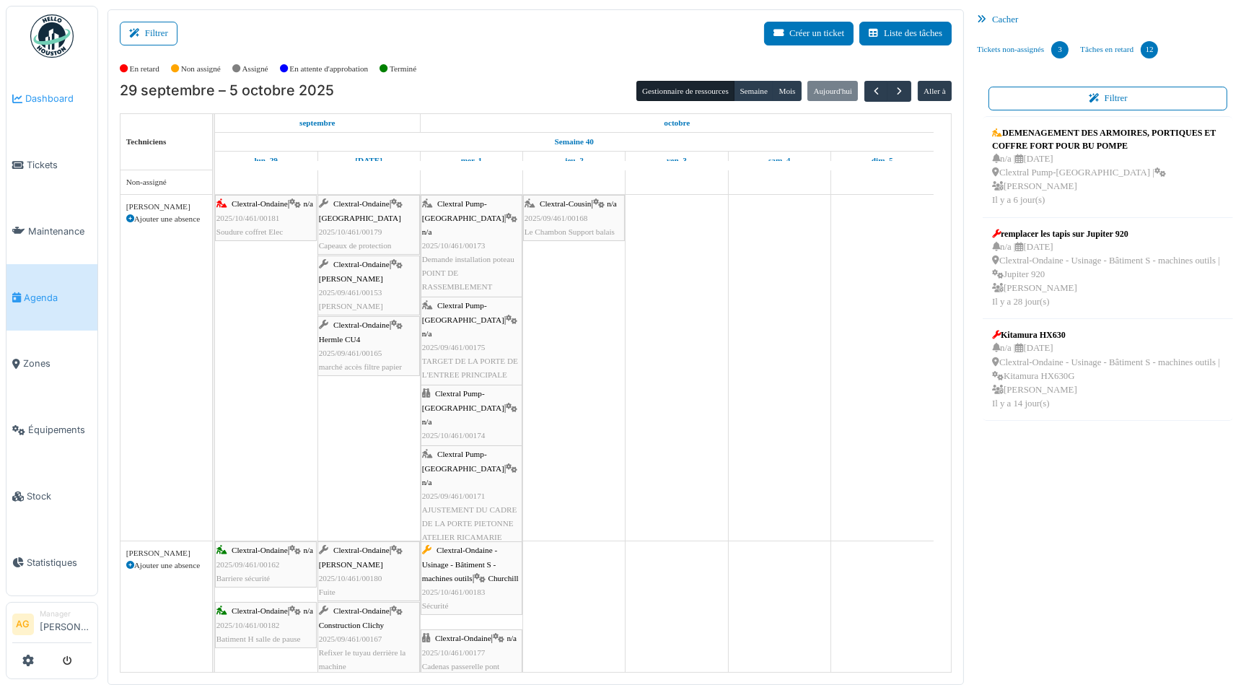
click at [63, 108] on link "Dashboard" at bounding box center [51, 99] width 91 height 66
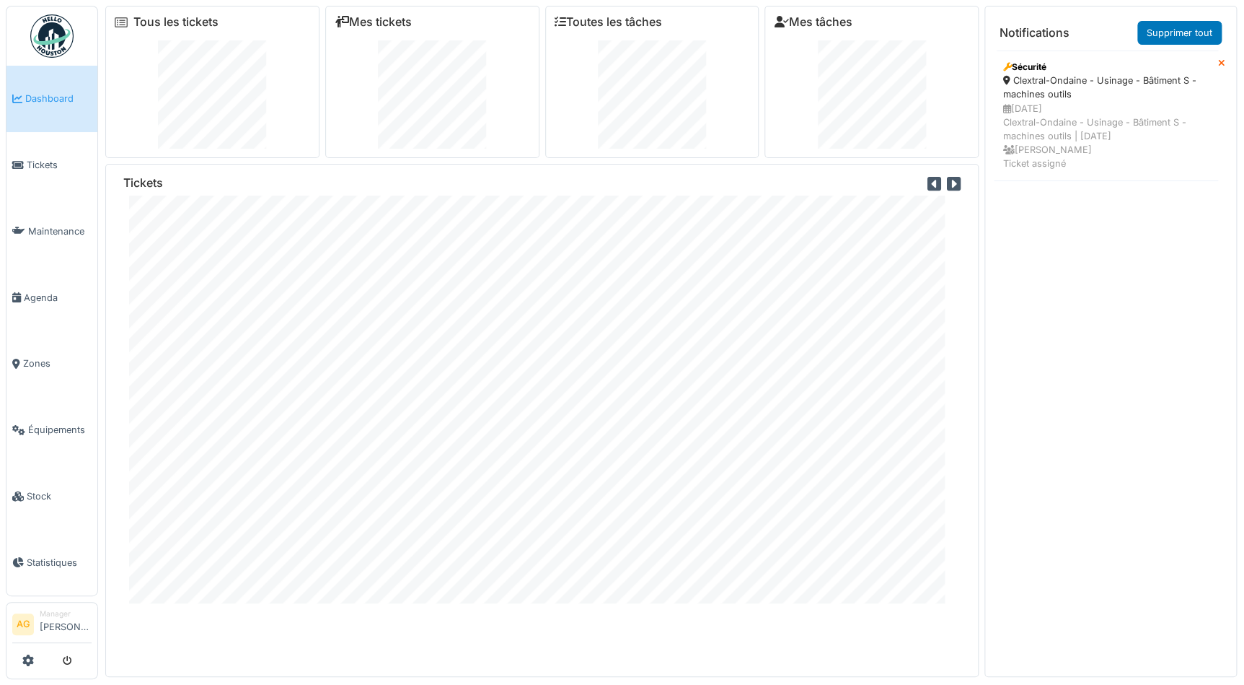
click at [43, 97] on span "Dashboard" at bounding box center [58, 99] width 66 height 14
